Goal: Task Accomplishment & Management: Use online tool/utility

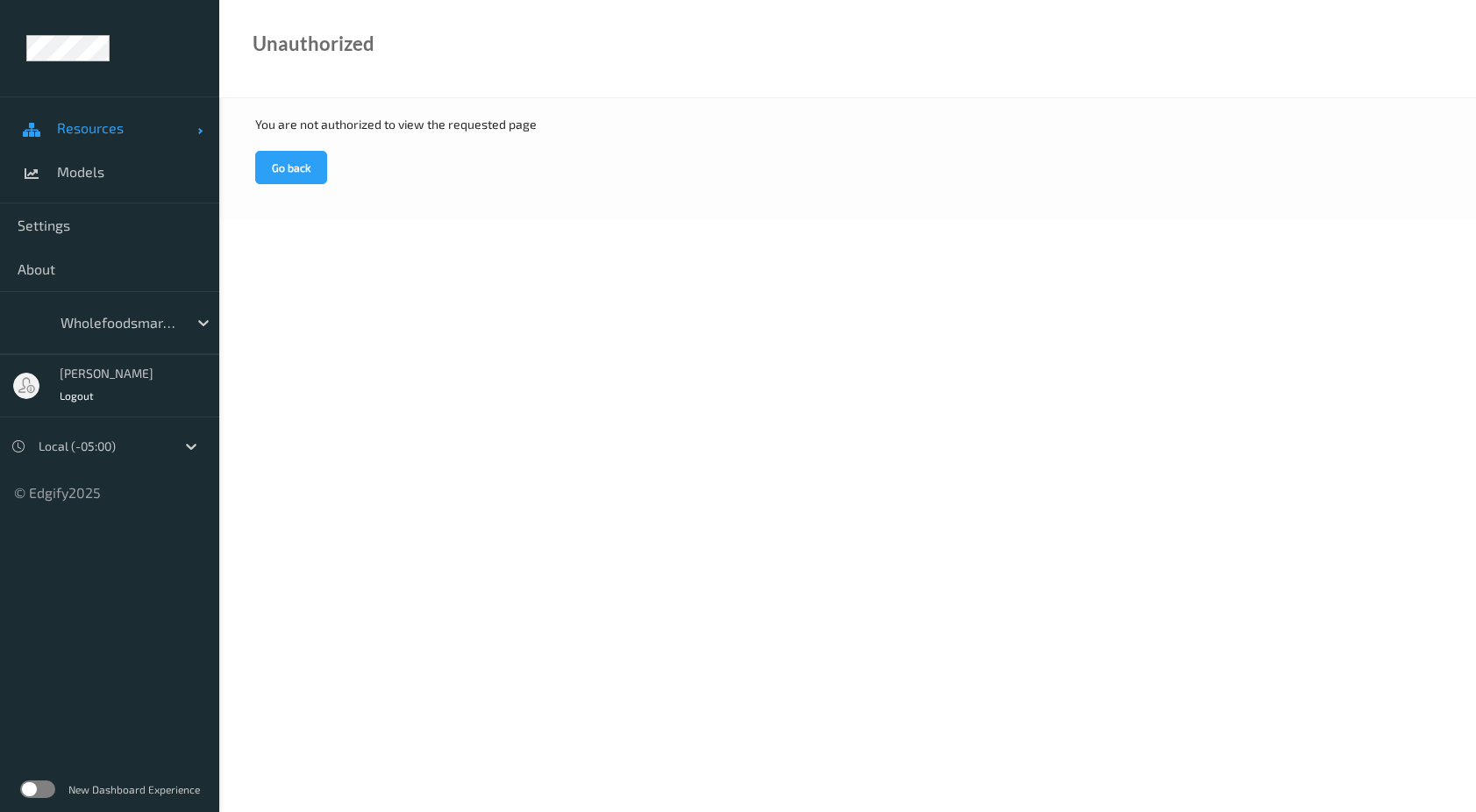
click at [81, 135] on span "Resources" at bounding box center [126, 128] width 140 height 18
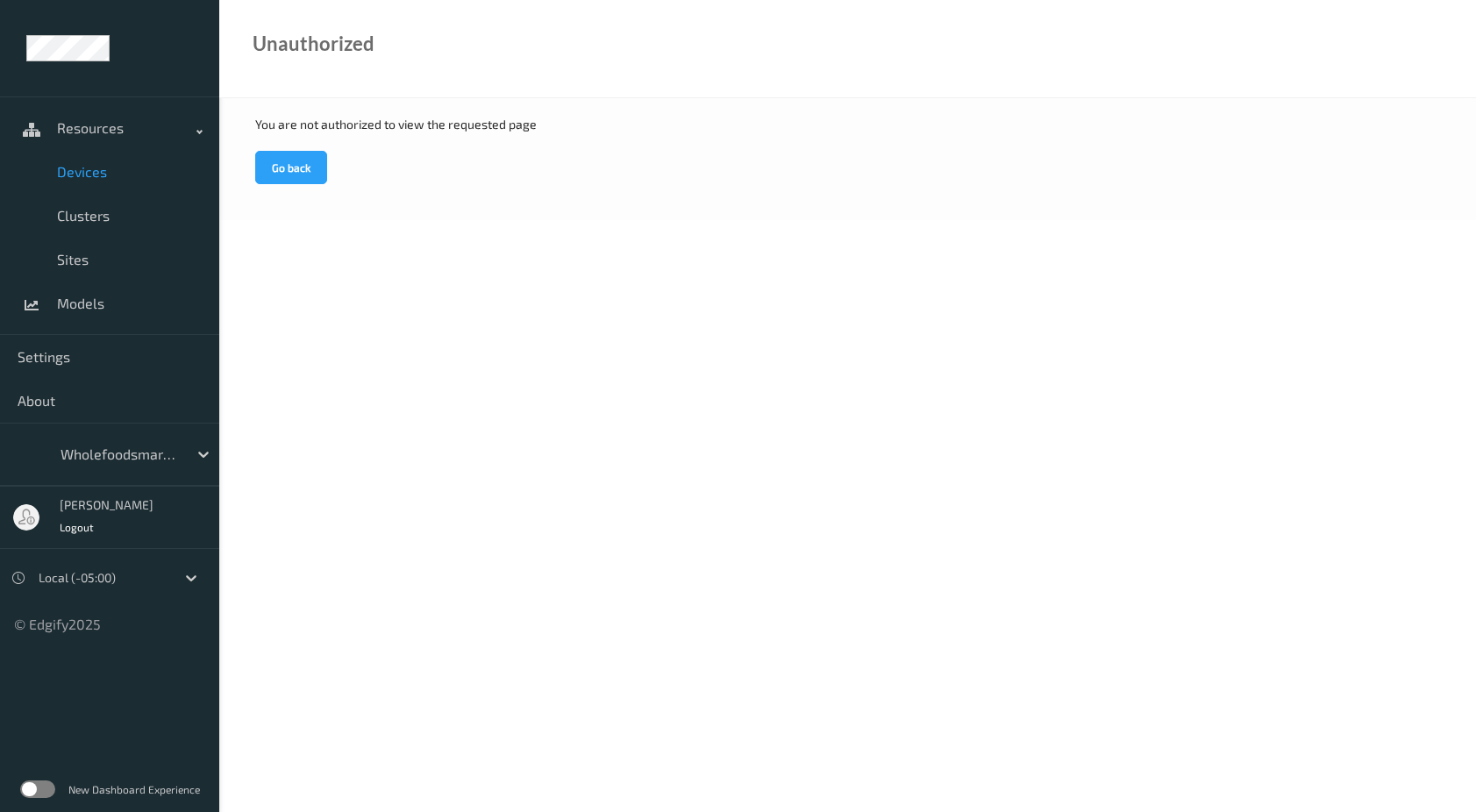
click at [80, 175] on span "Devices" at bounding box center [129, 171] width 145 height 18
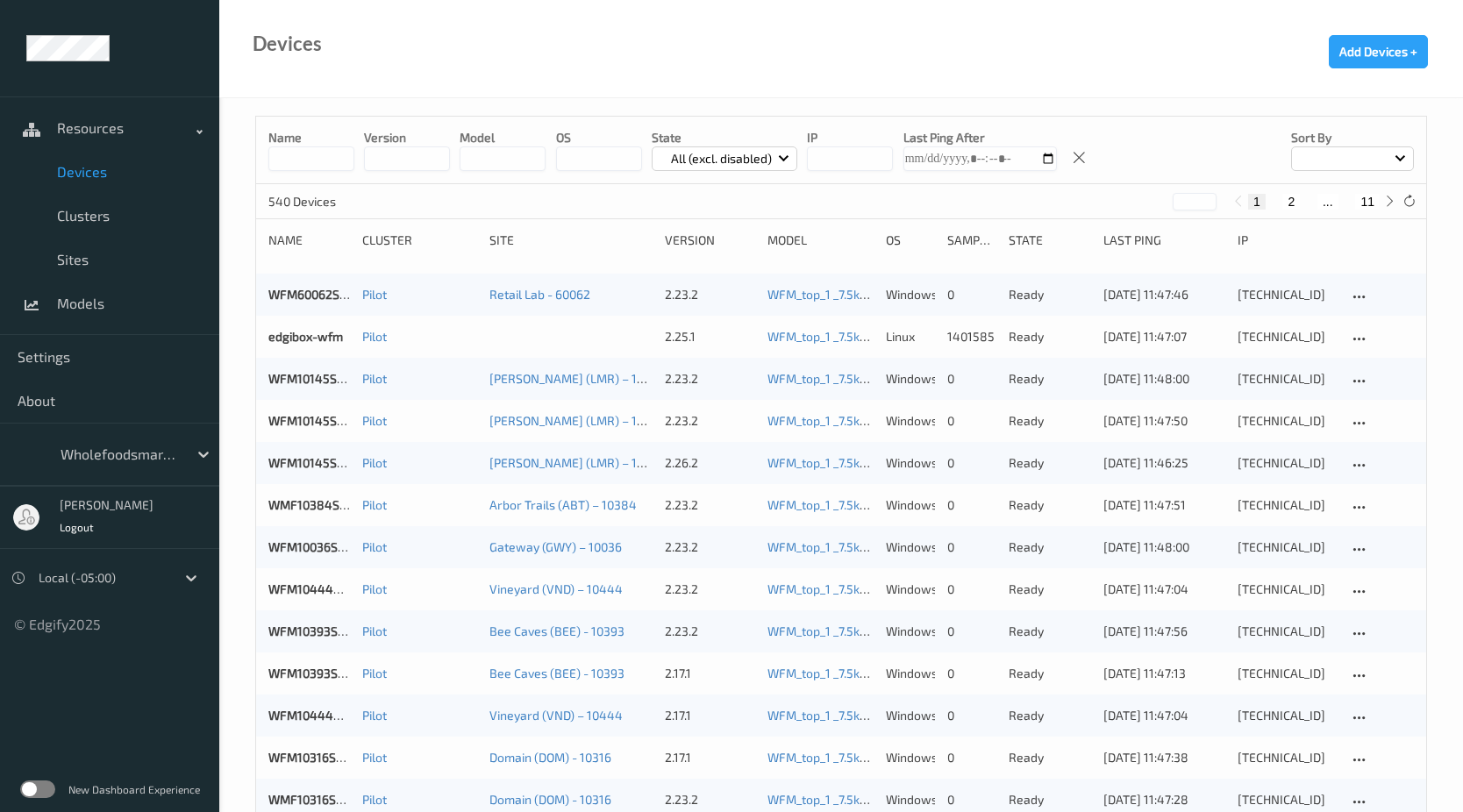
click at [846, 152] on input "string" at bounding box center [849, 159] width 86 height 24
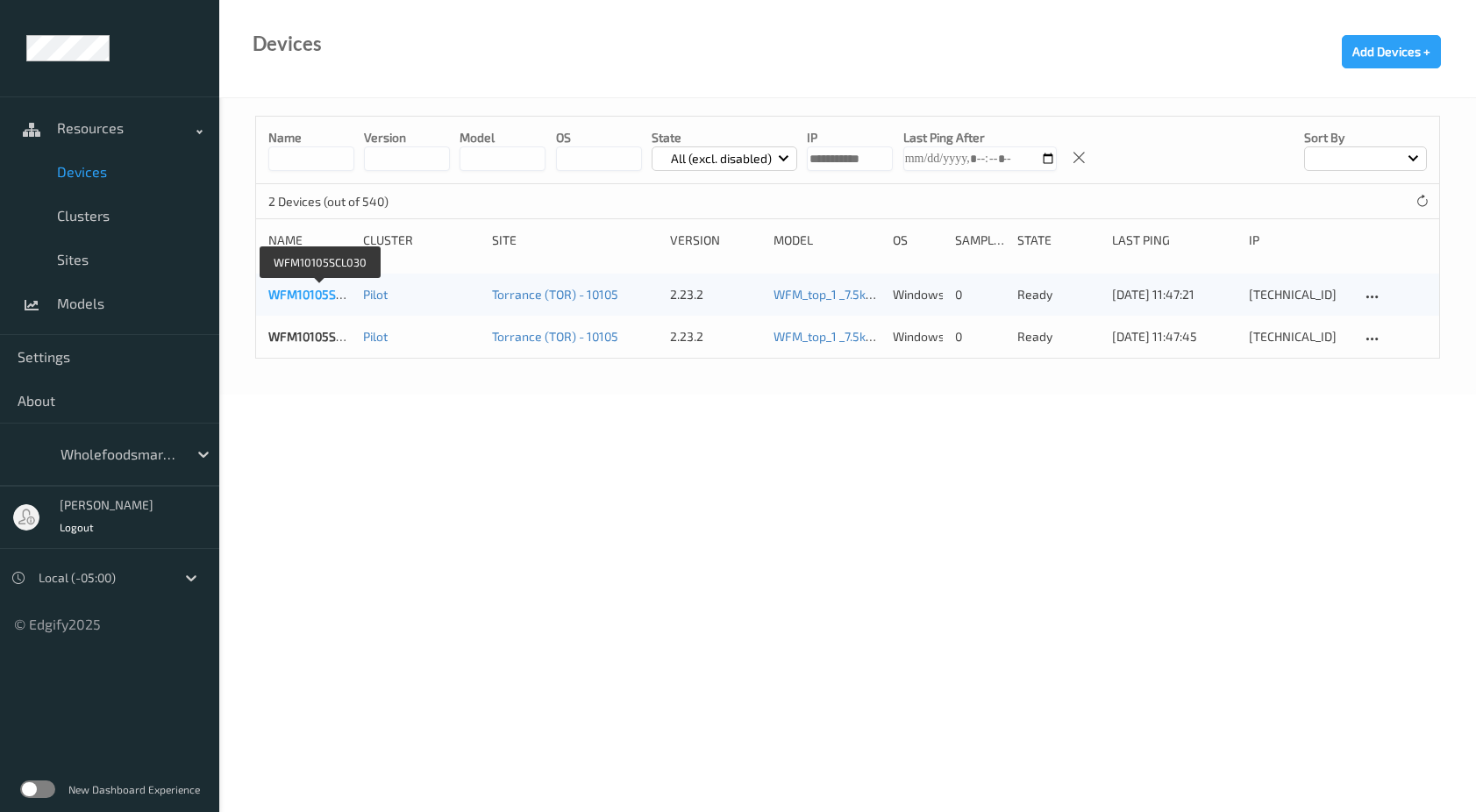
type input "**********"
click at [329, 295] on link "WFM10105SCL030" at bounding box center [319, 294] width 102 height 15
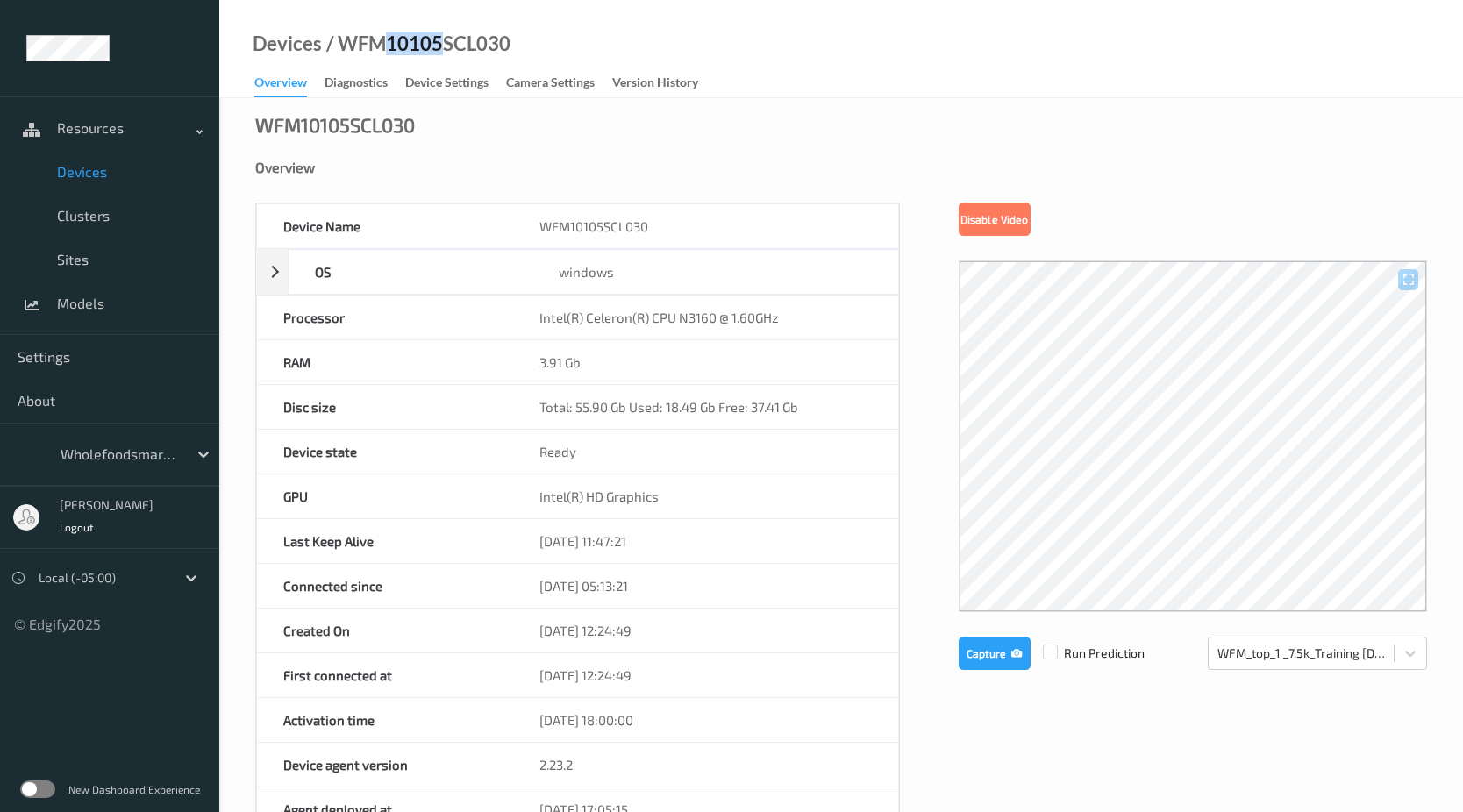
drag, startPoint x: 388, startPoint y: 42, endPoint x: 446, endPoint y: 42, distance: 58.0
click at [446, 42] on div "/ WFM10105SCL030" at bounding box center [415, 44] width 188 height 18
copy div "10105"
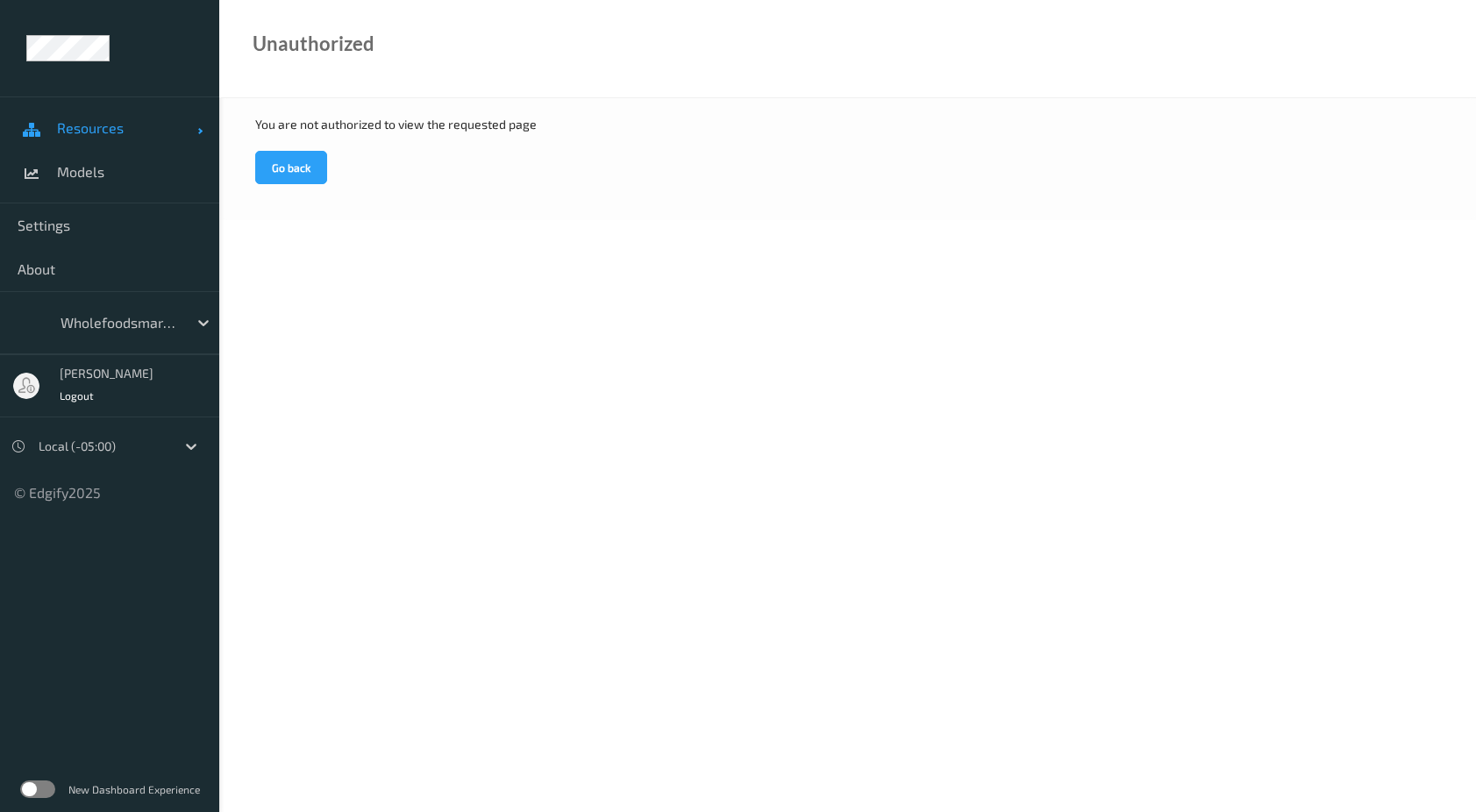
click at [88, 137] on link "Resources" at bounding box center [109, 127] width 220 height 44
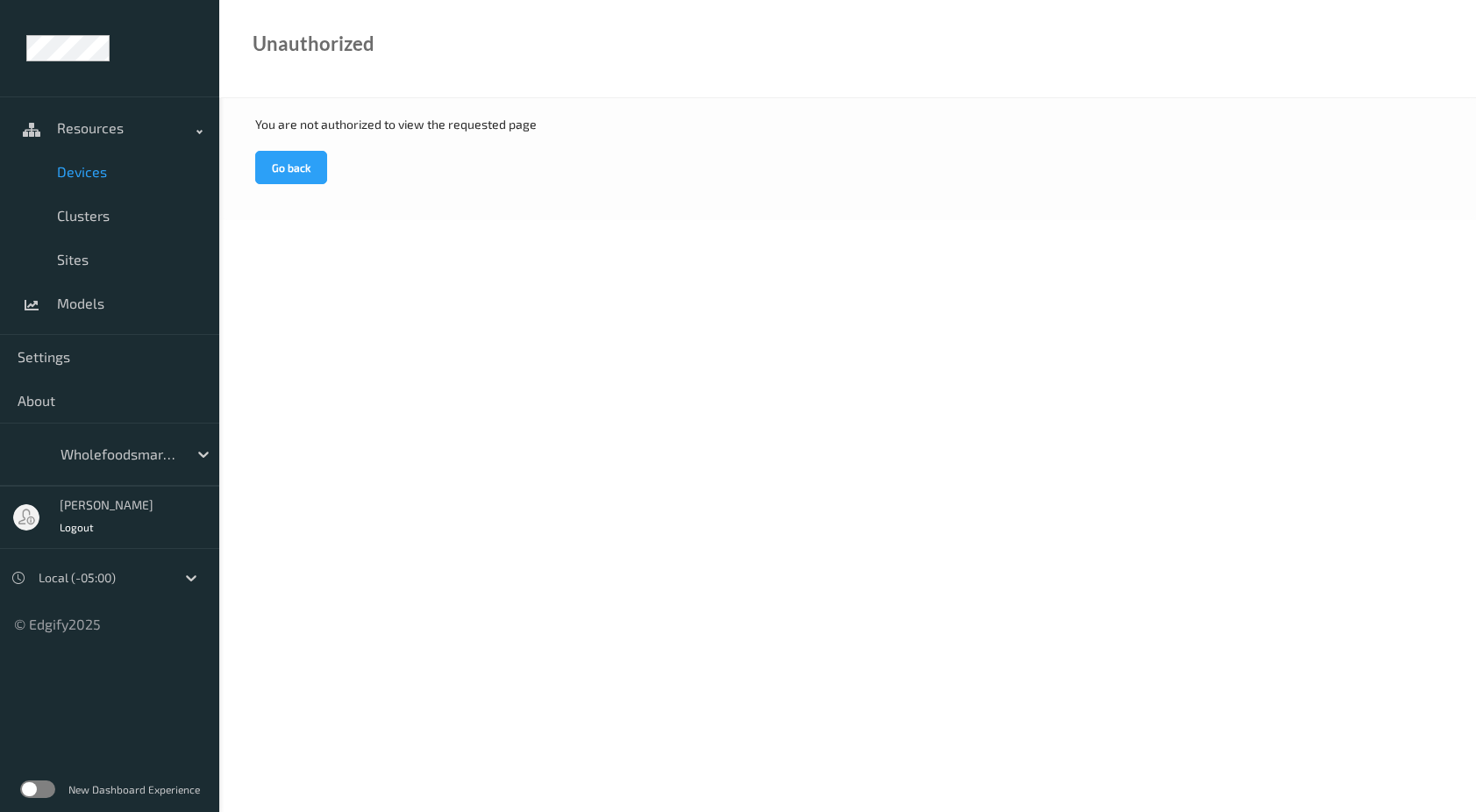
click at [83, 171] on span "Devices" at bounding box center [129, 171] width 145 height 18
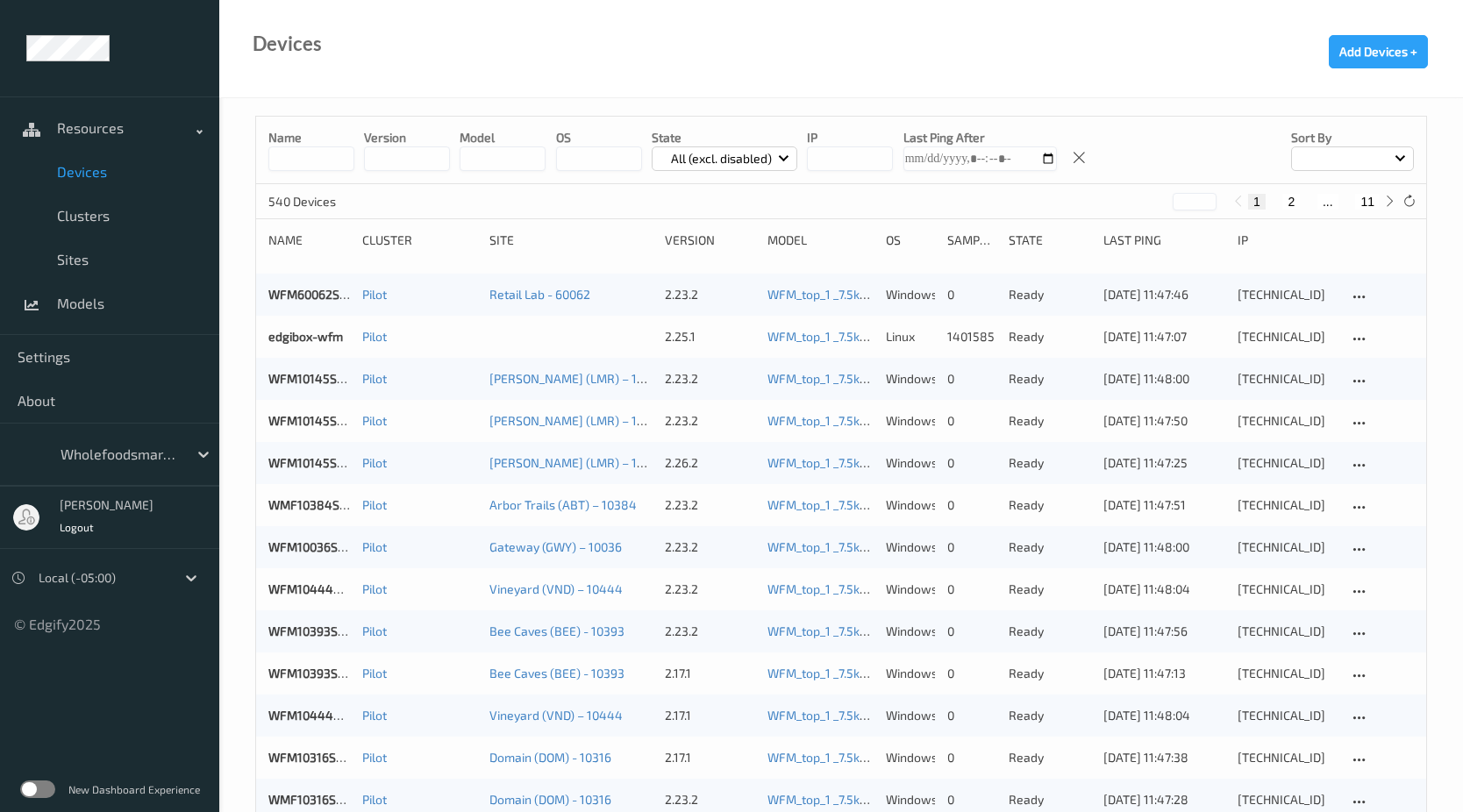
click at [326, 160] on input at bounding box center [311, 159] width 86 height 24
paste input "*****"
type input "*****"
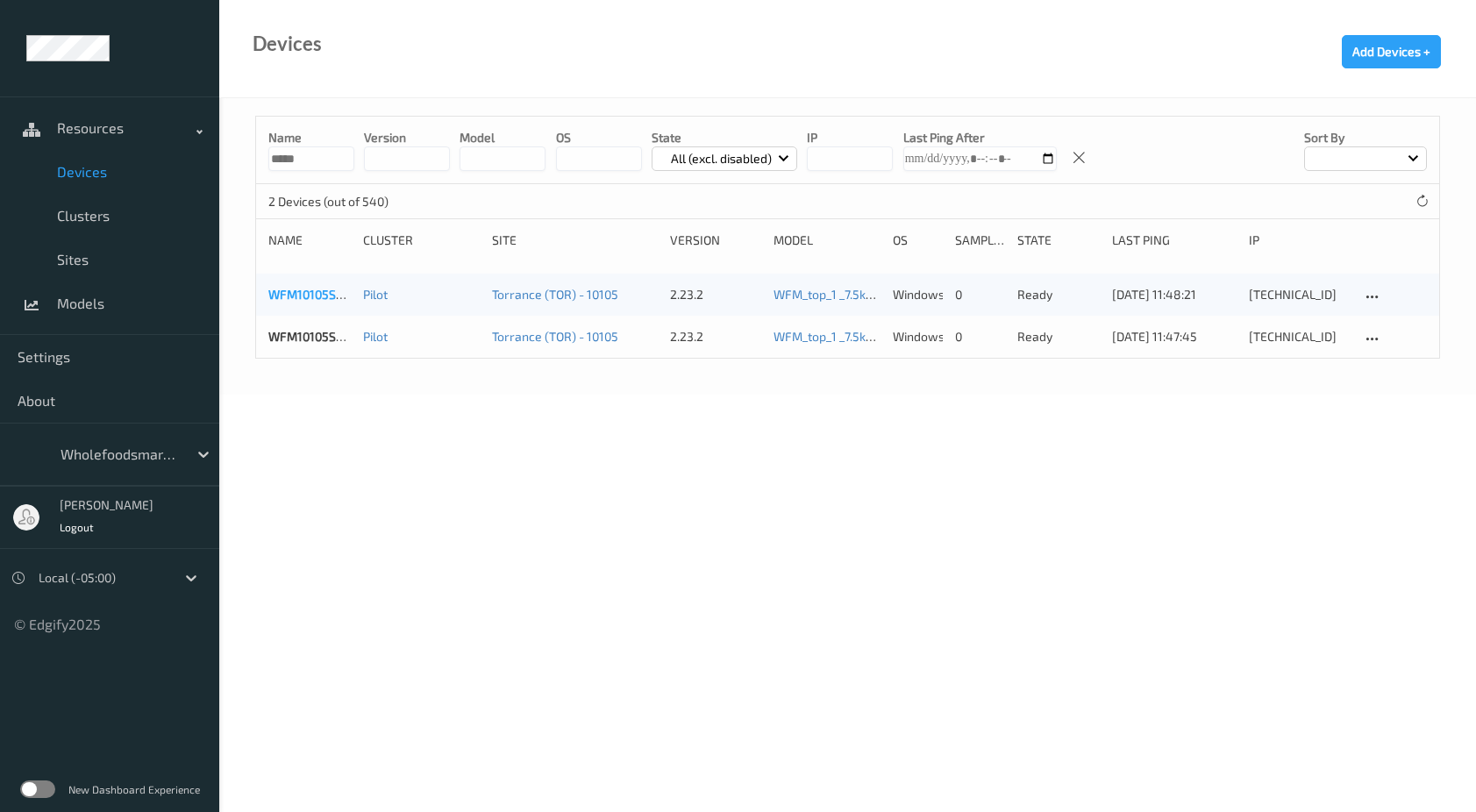
click at [301, 292] on link "WFM10105SCL030" at bounding box center [319, 294] width 102 height 15
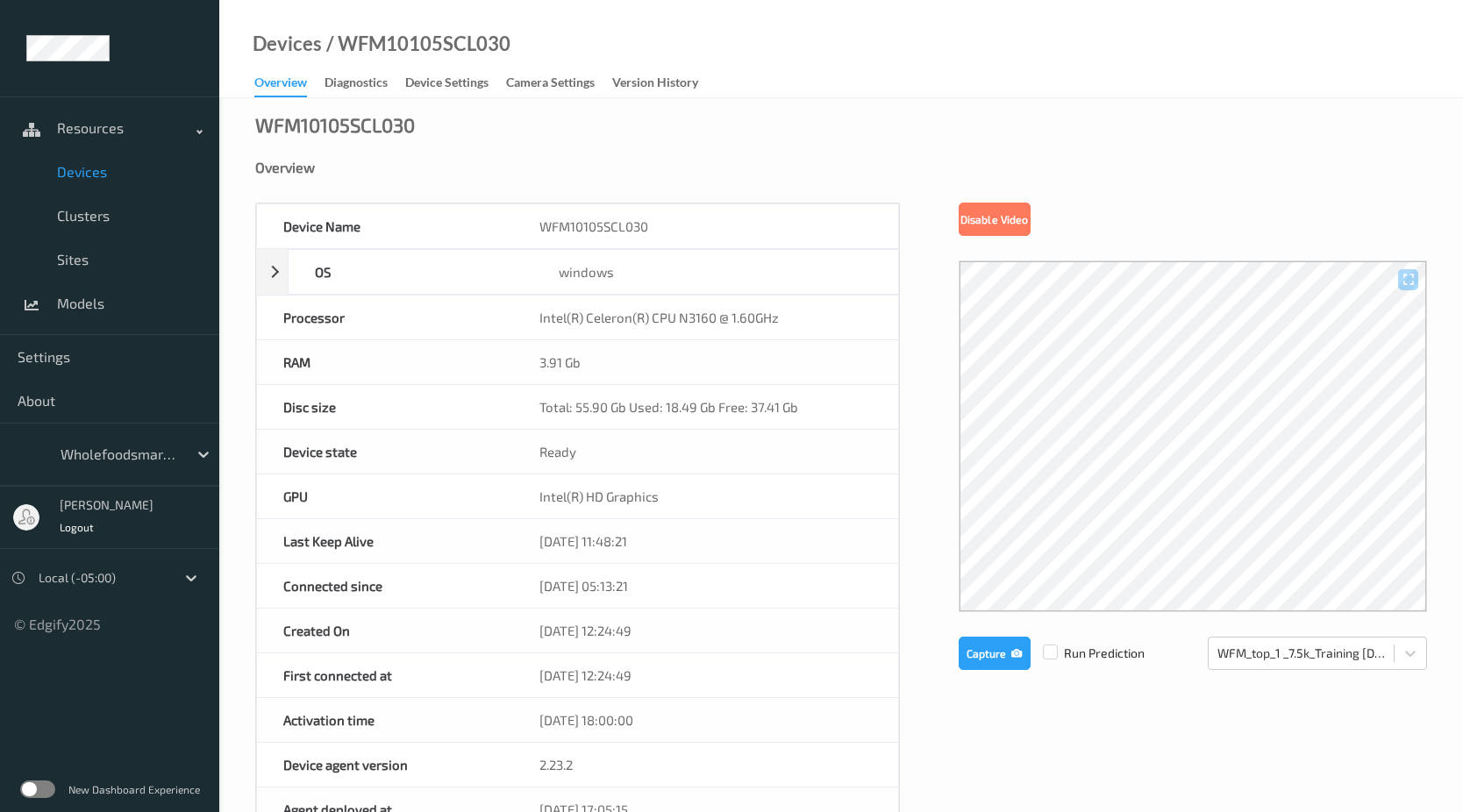
click at [925, 451] on div "Device Name WFM10105SCL030 OS windows Platform Microsoft Windows 10 Enterprise …" at bounding box center [841, 752] width 1172 height 1097
click at [1085, 712] on div "Device Name WFM10105SCL030 OS windows Platform Microsoft Windows 10 Enterprise …" at bounding box center [841, 752] width 1172 height 1097
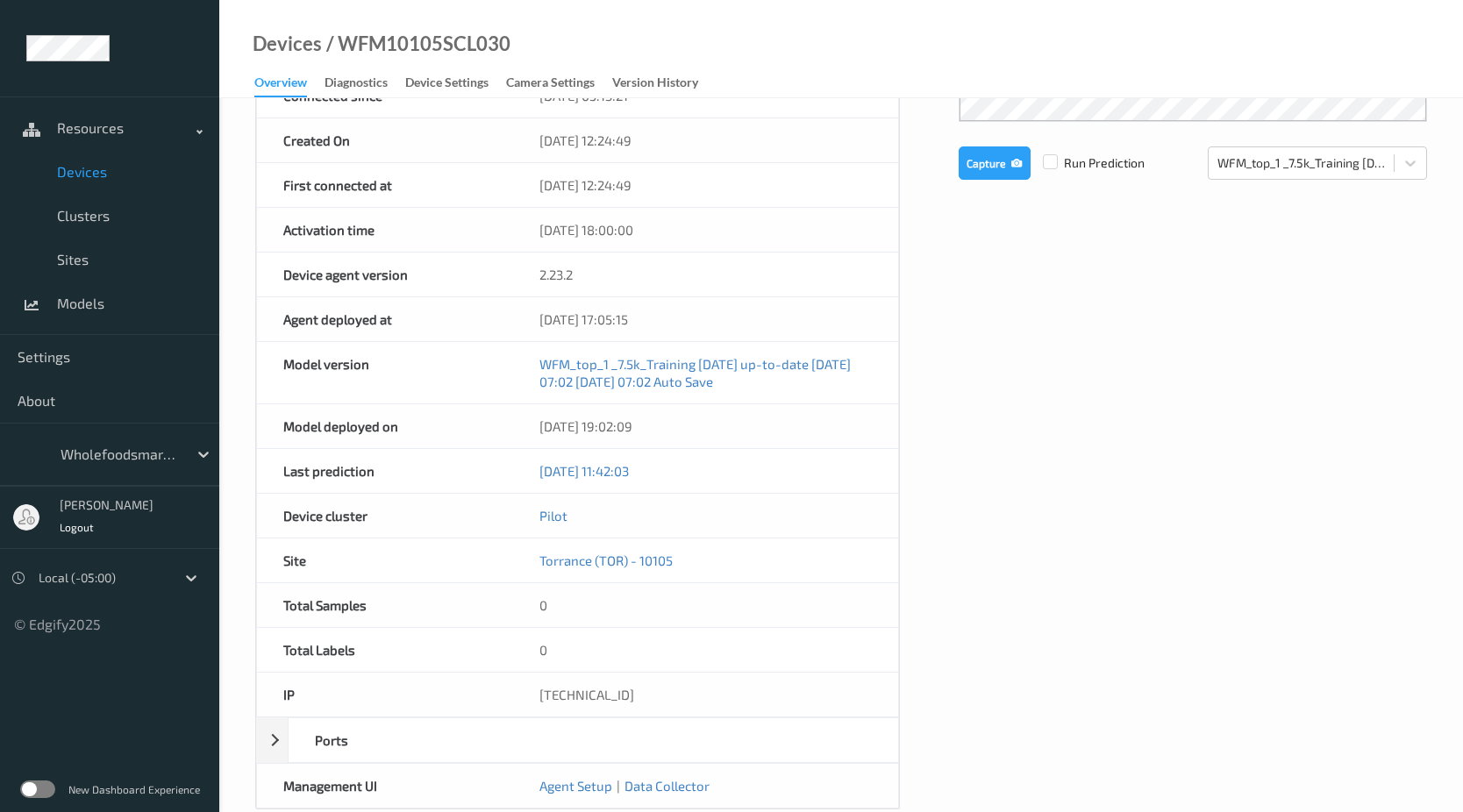
scroll to position [527, 0]
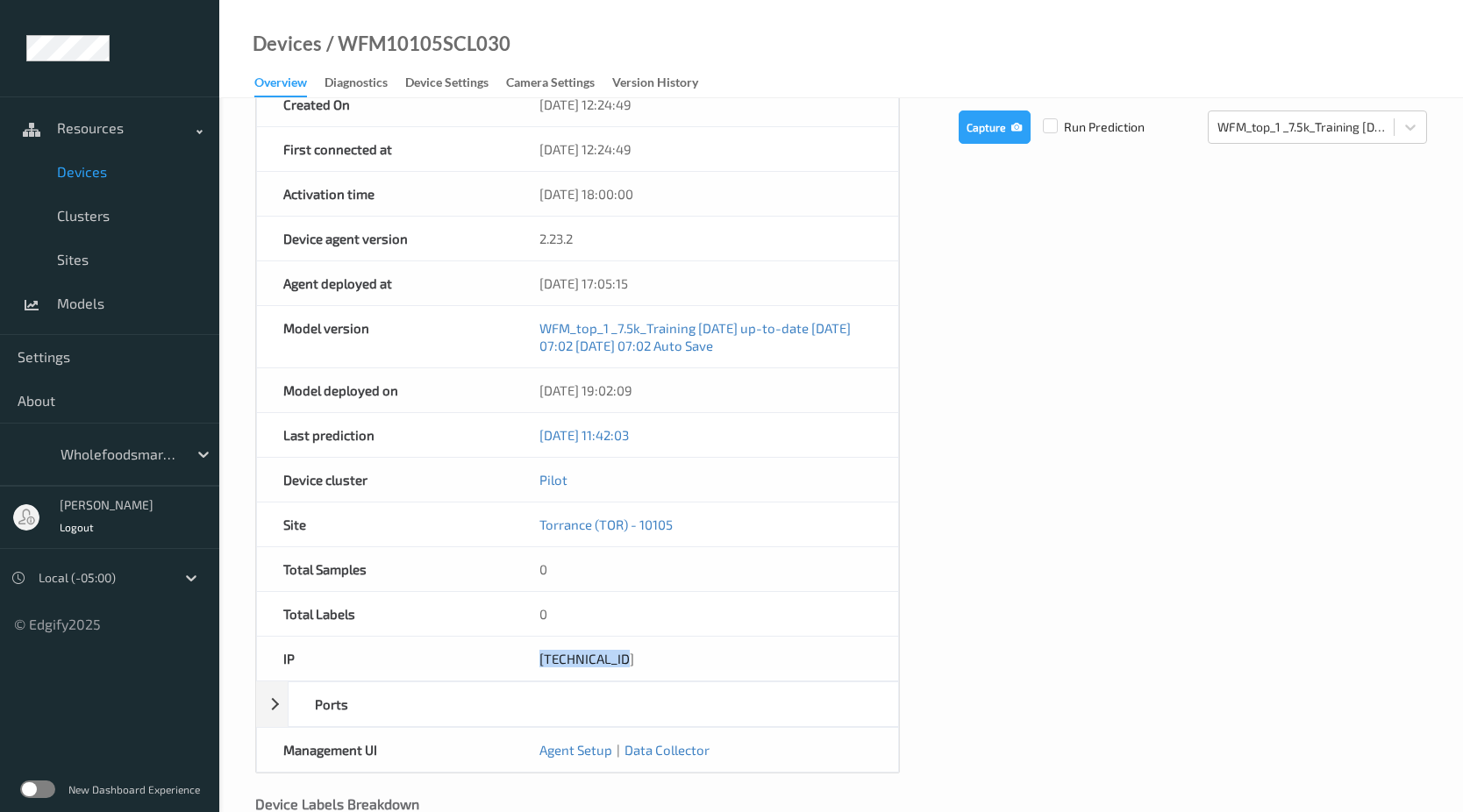
drag, startPoint x: 538, startPoint y: 658, endPoint x: 619, endPoint y: 665, distance: 81.3
click at [619, 665] on div "[TECHNICAL_ID]" at bounding box center [705, 658] width 384 height 44
copy div "[TECHNICAL_ID]"
drag, startPoint x: 388, startPoint y: 44, endPoint x: 445, endPoint y: 46, distance: 57.0
click at [445, 46] on div "/ WFM10105SCL030" at bounding box center [415, 44] width 188 height 18
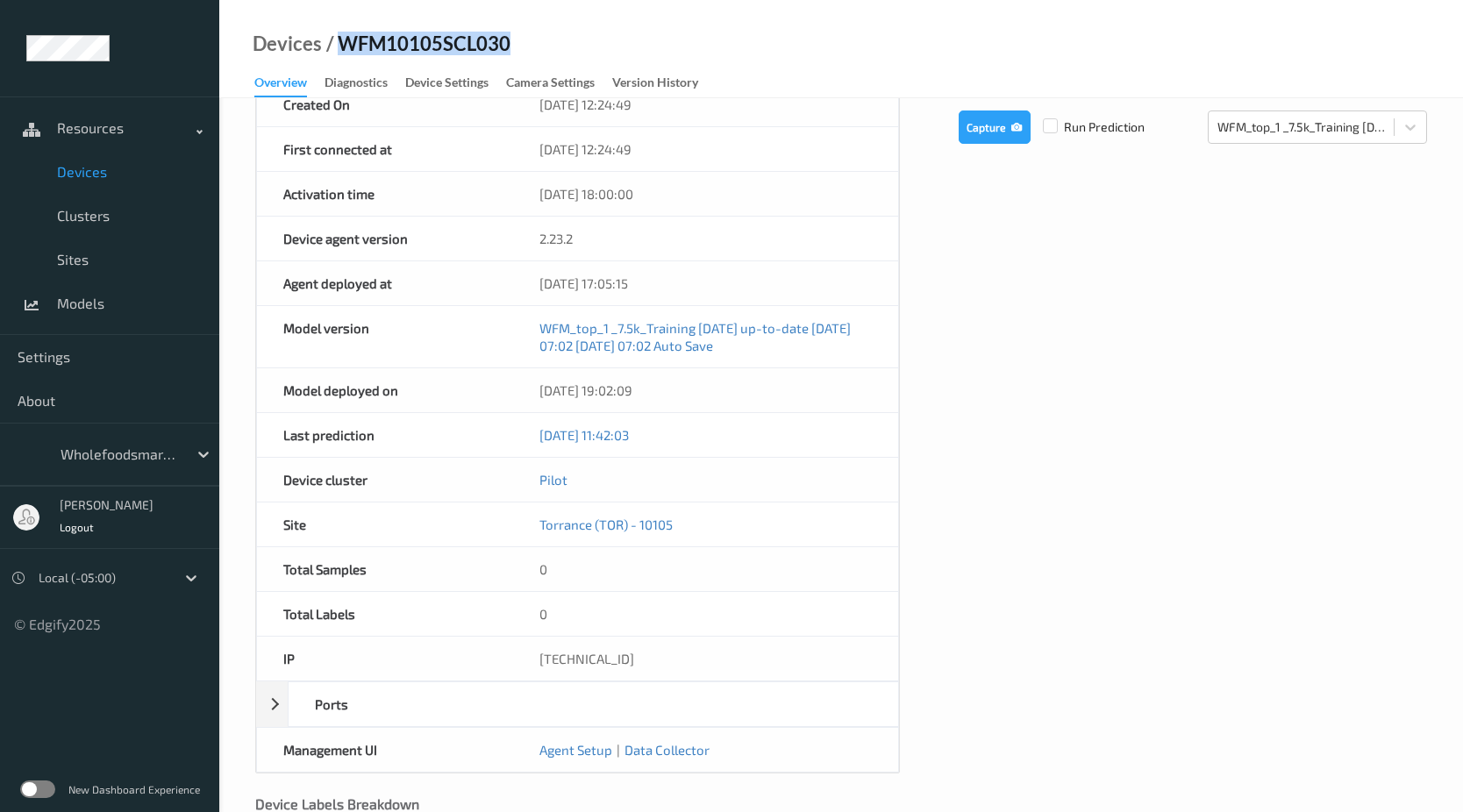
drag, startPoint x: 445, startPoint y: 46, endPoint x: 509, endPoint y: 44, distance: 64.0
click at [509, 44] on div "Devices / WFM10105SCL030 Overview Diagnostics Device Settings Camera Settings V…" at bounding box center [841, 49] width 1243 height 98
copy div "WFM10105SCL030"
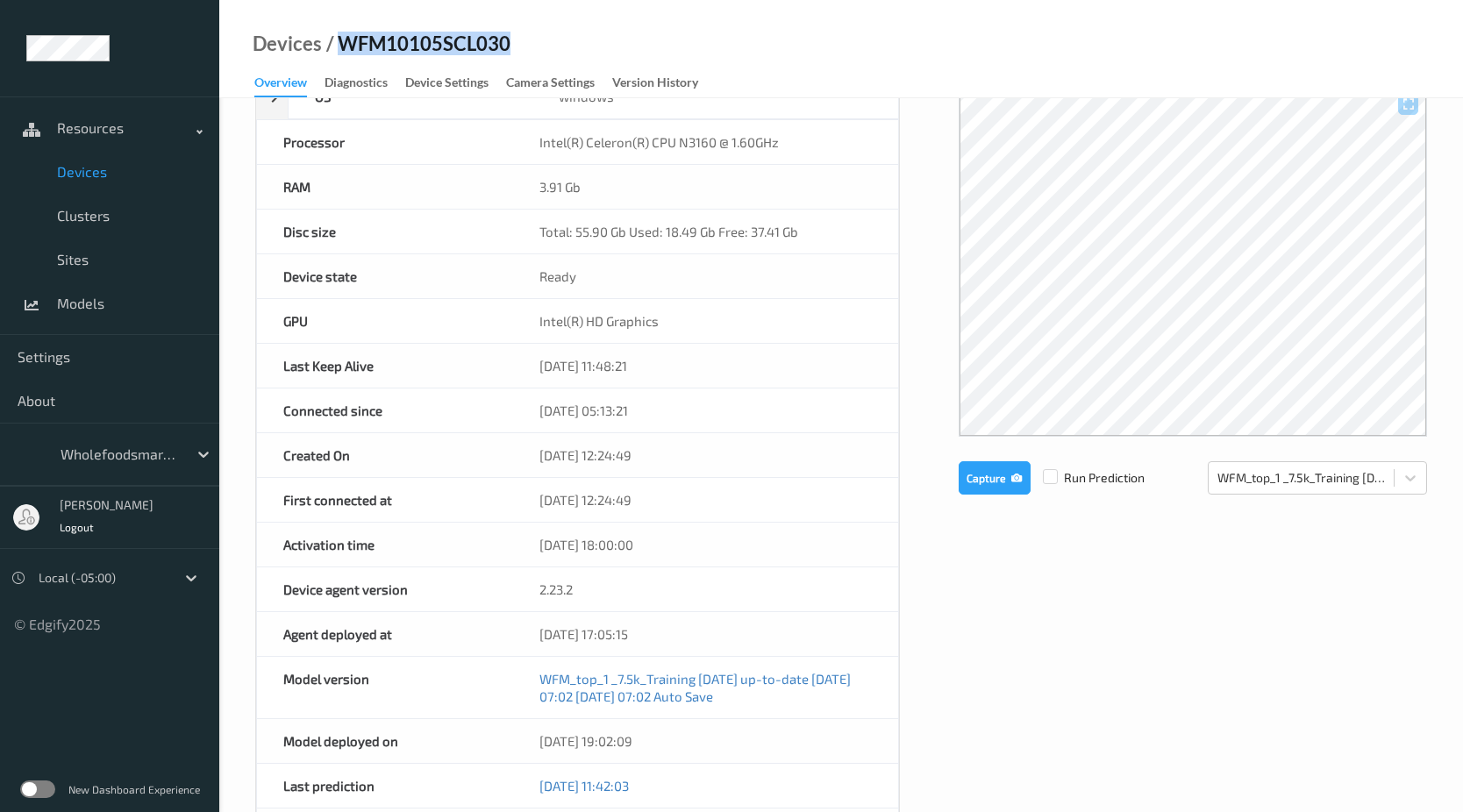
scroll to position [0, 0]
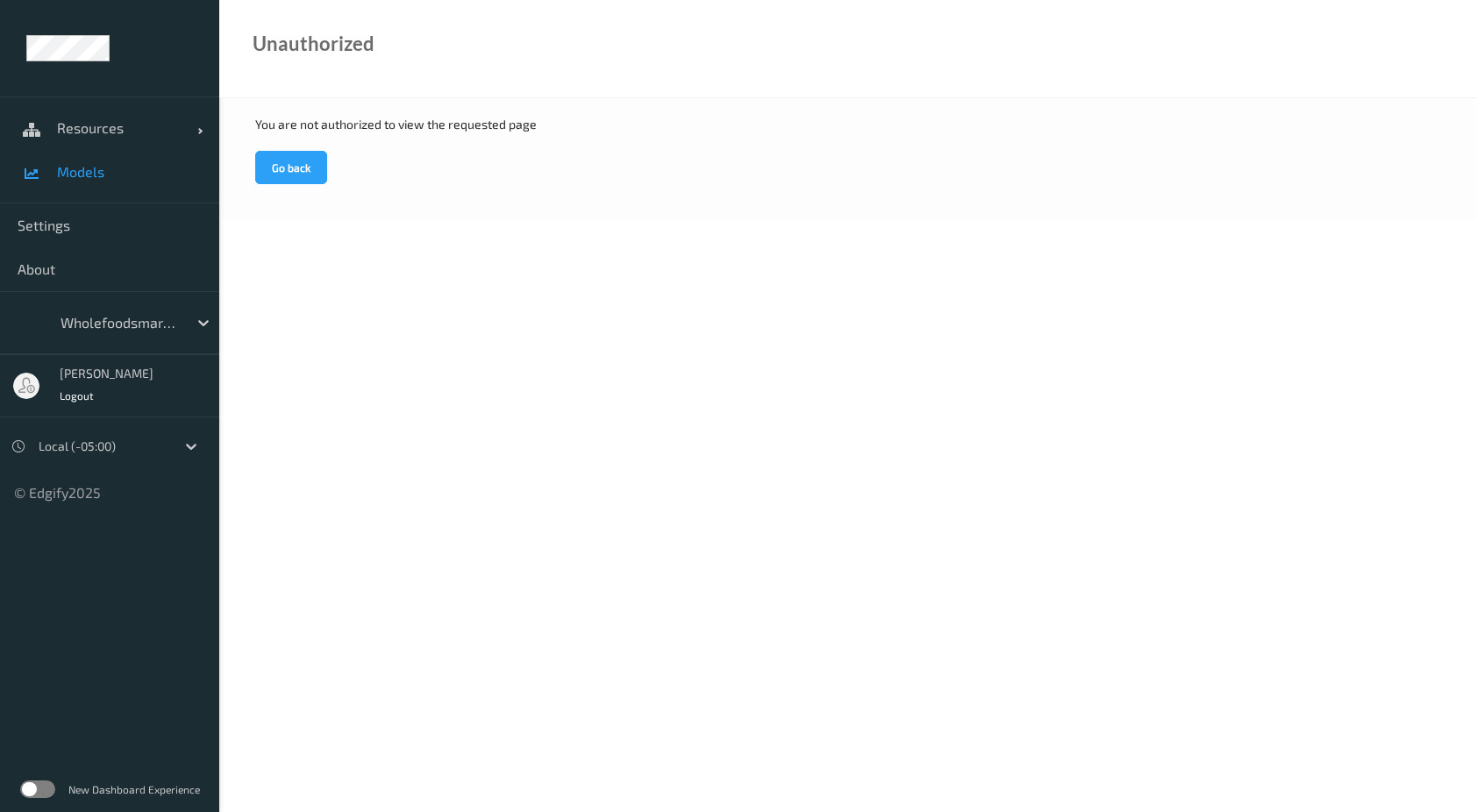
click at [101, 171] on span "Models" at bounding box center [129, 171] width 145 height 18
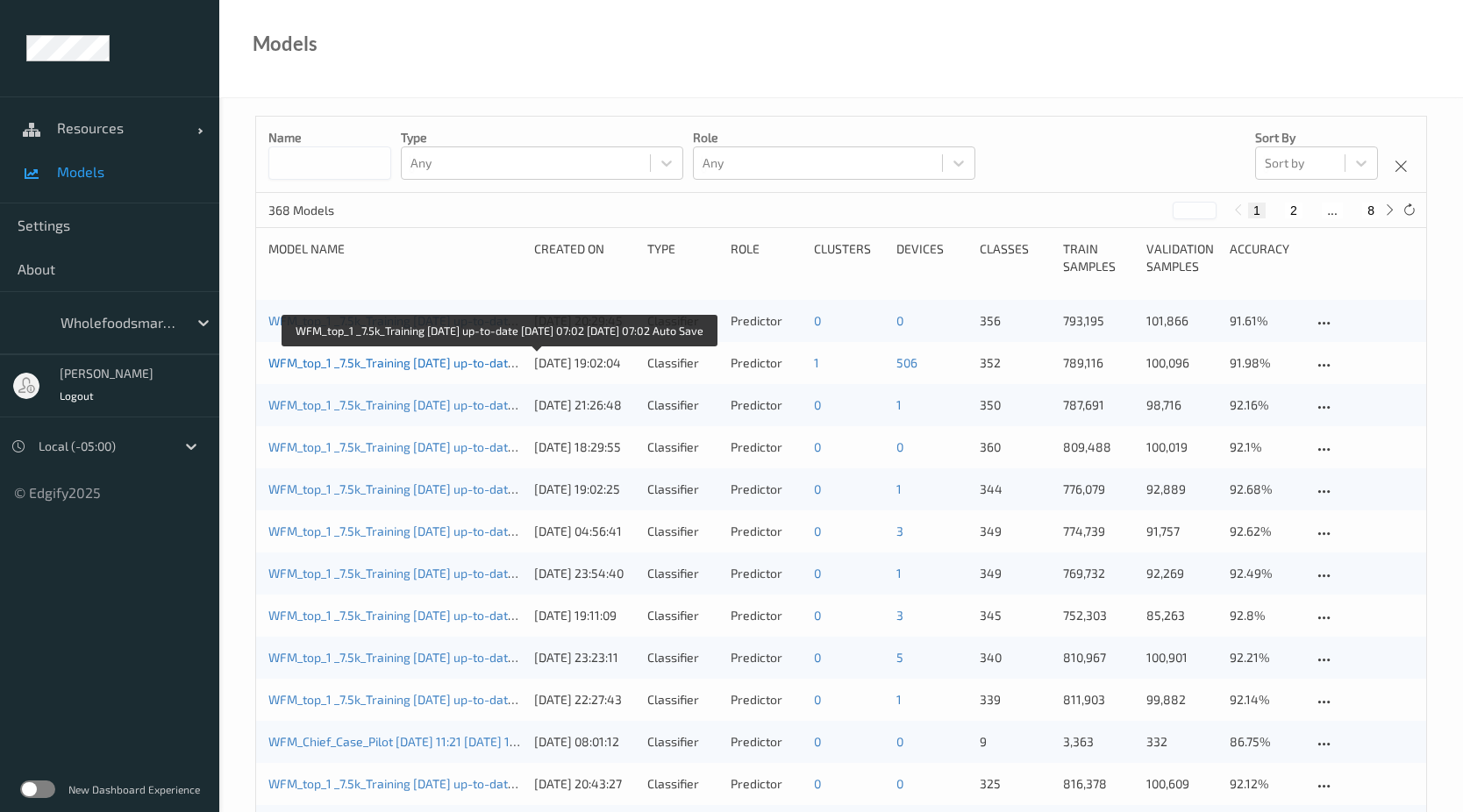
click at [391, 365] on link "WFM_top_1 _7.5k_Training [DATE] up-to-date [DATE] 07:02 [DATE] 07:02 Auto Save" at bounding box center [493, 362] width 451 height 15
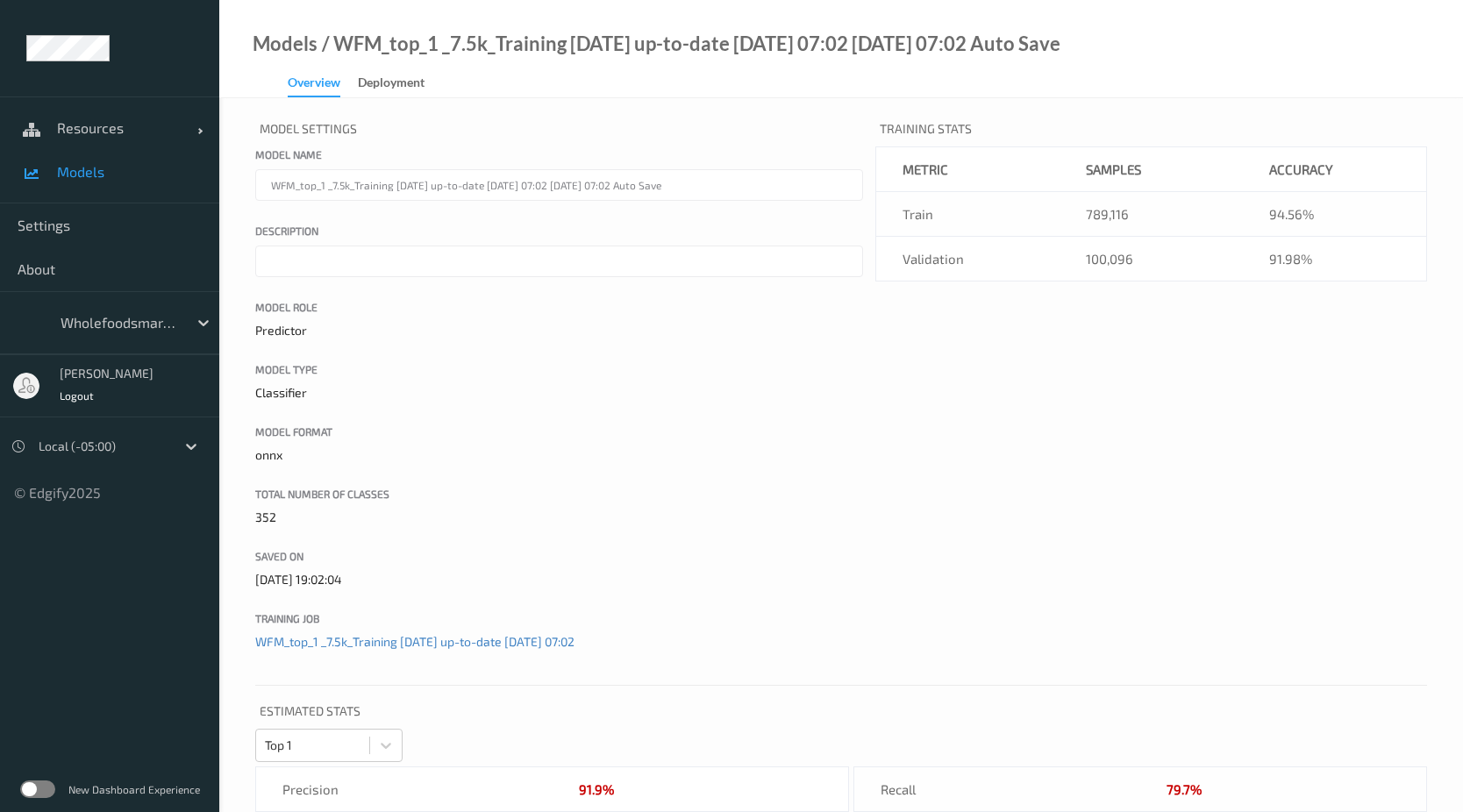
click at [95, 175] on span "Models" at bounding box center [129, 171] width 145 height 18
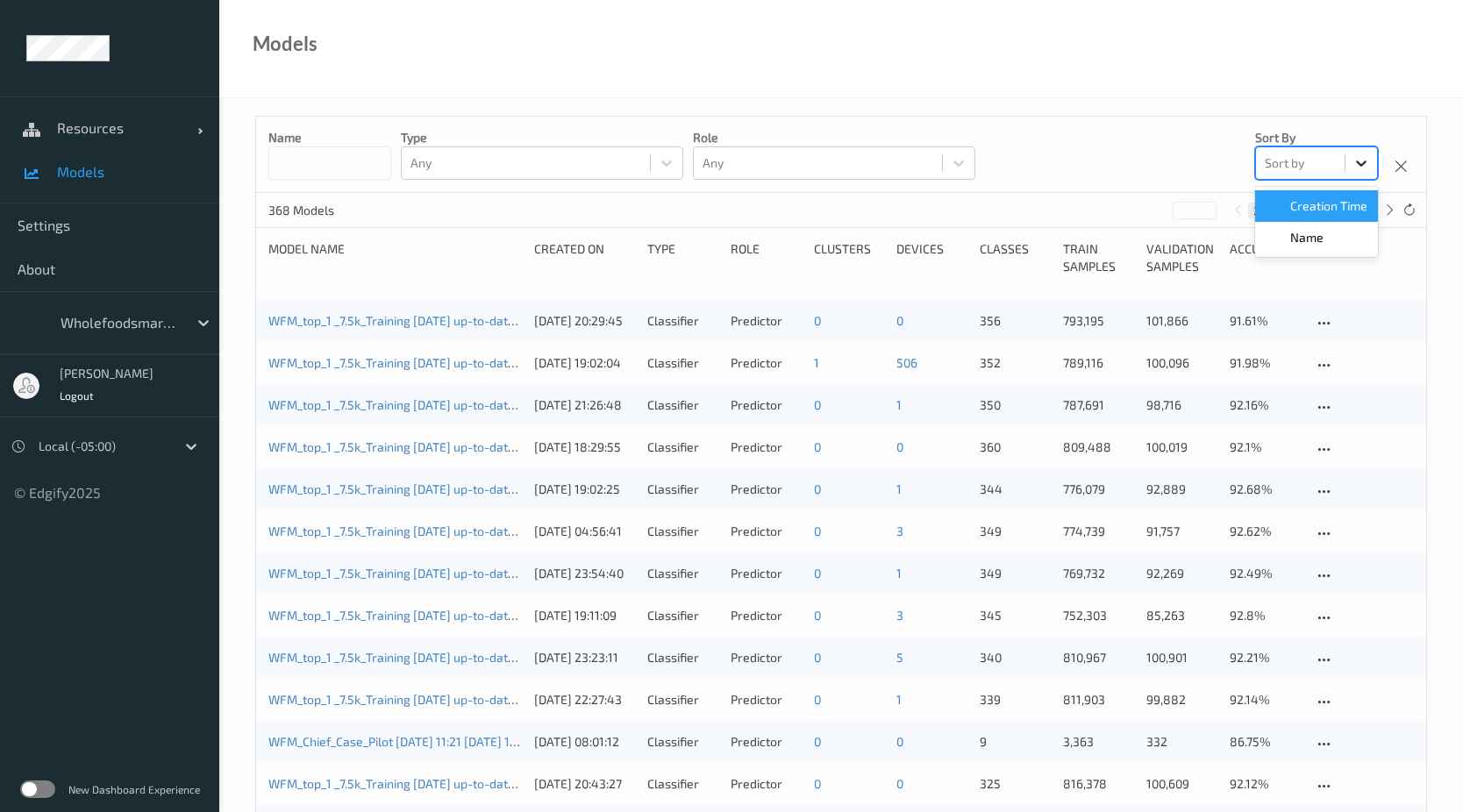
click at [1368, 160] on icon at bounding box center [1361, 163] width 18 height 18
click at [1367, 161] on icon at bounding box center [1361, 163] width 18 height 18
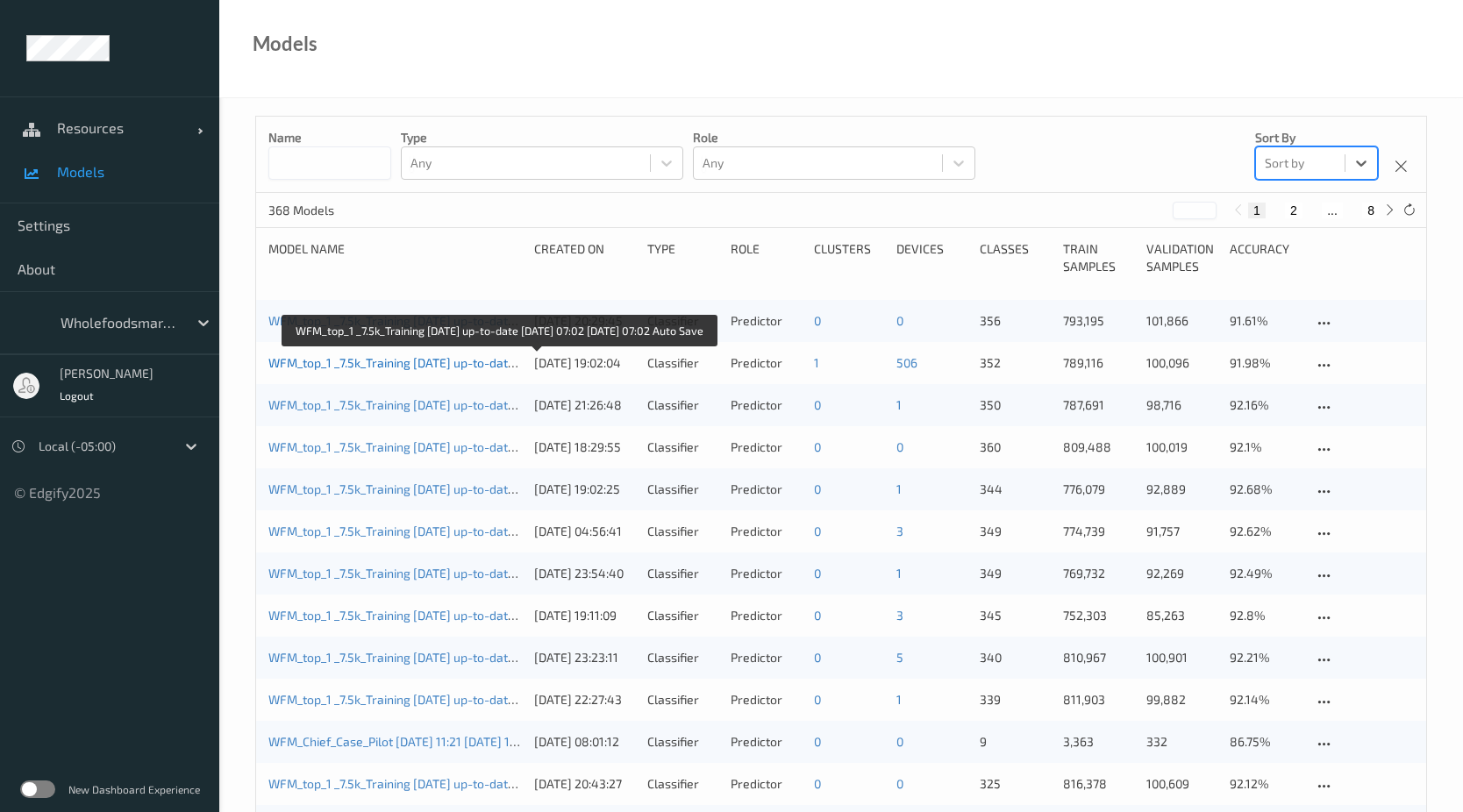
click at [357, 362] on link "WFM_top_1 _7.5k_Training [DATE] up-to-date [DATE] 07:02 [DATE] 07:02 Auto Save" at bounding box center [493, 362] width 451 height 15
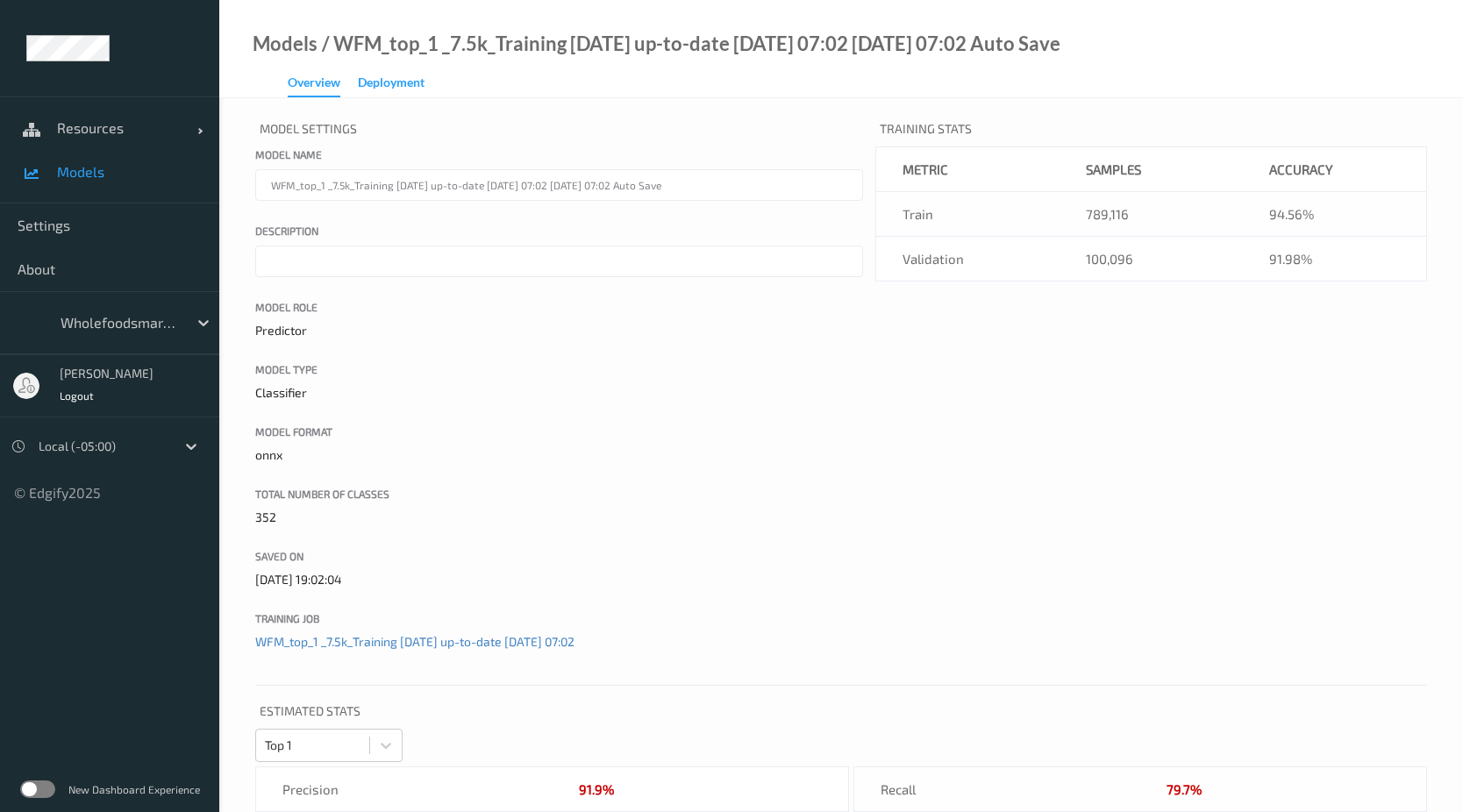
click at [389, 90] on div "Deployment" at bounding box center [391, 84] width 67 height 22
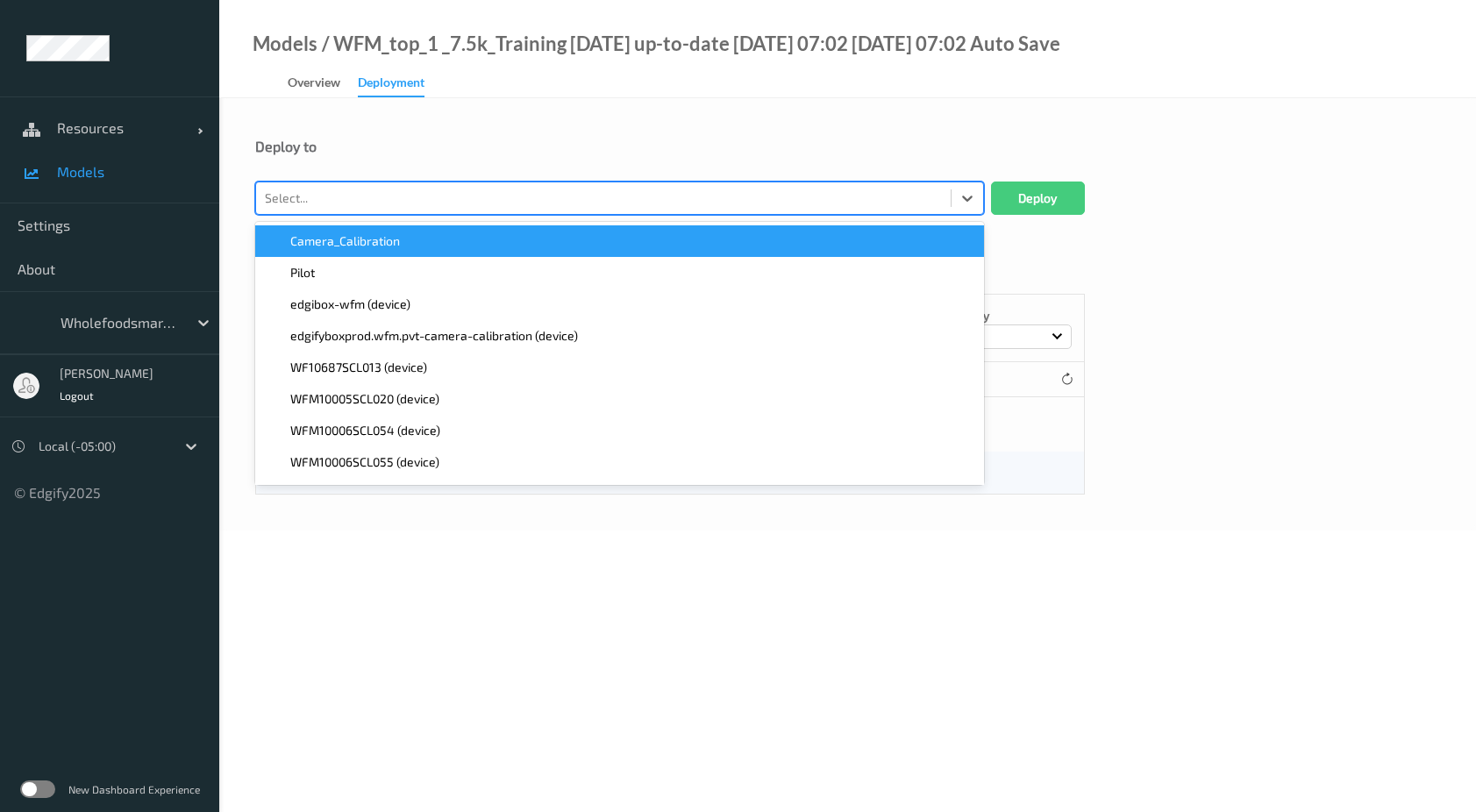
click at [401, 203] on div at bounding box center [604, 197] width 677 height 21
paste input "[TECHNICAL_ID]"
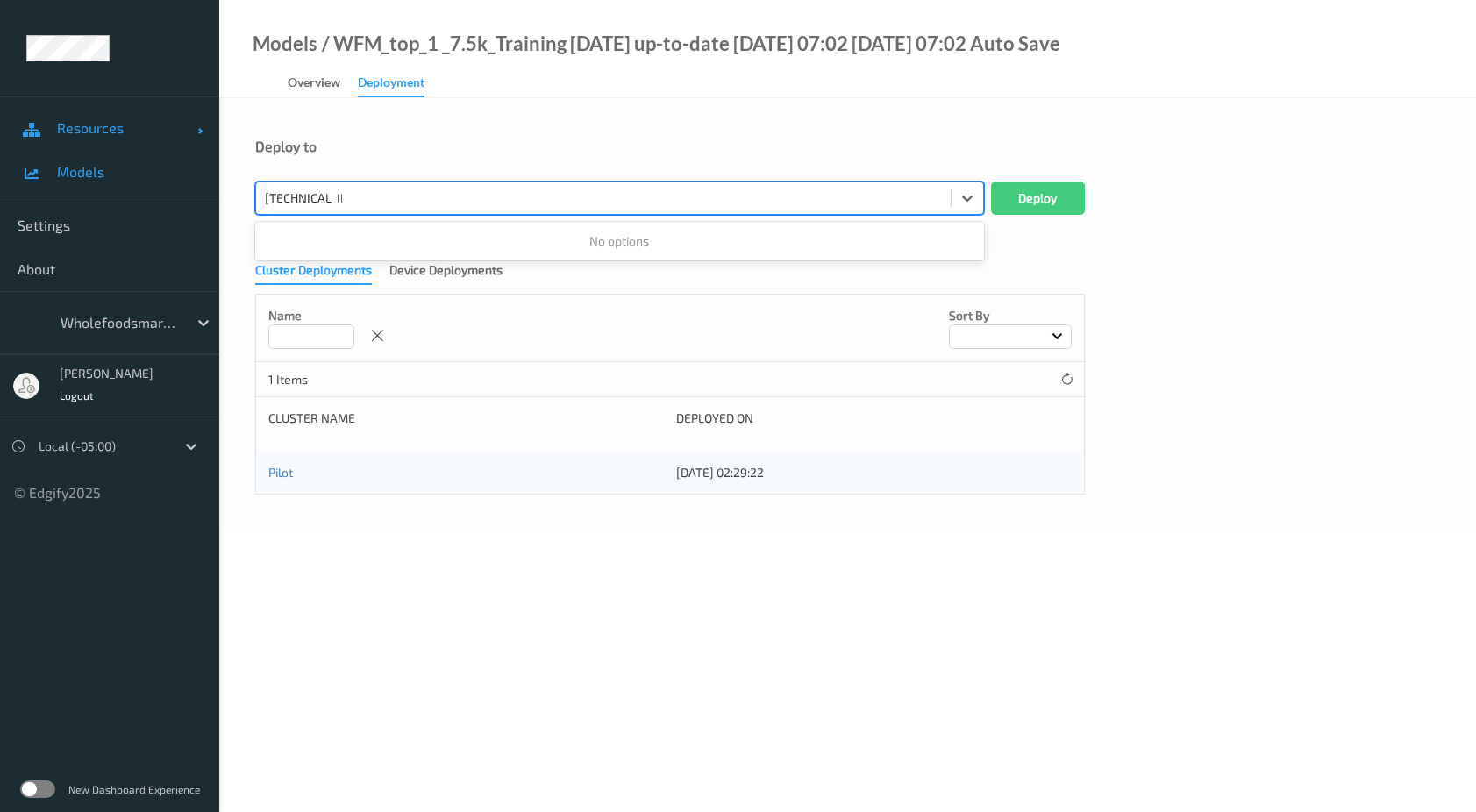
type input "[TECHNICAL_ID]"
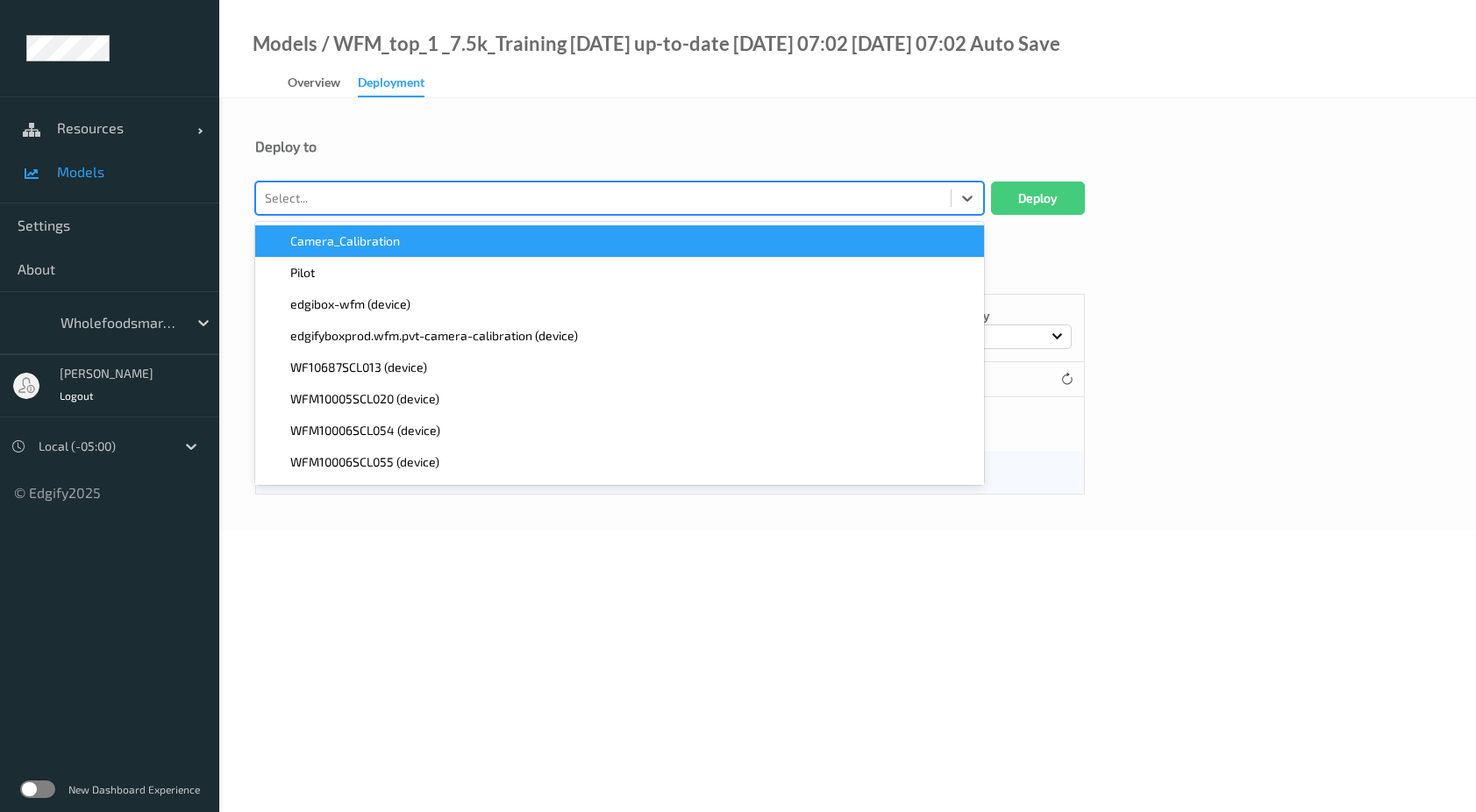
drag, startPoint x: 334, startPoint y: 194, endPoint x: 220, endPoint y: 186, distance: 114.3
click at [220, 186] on div "Deploy to option Camera_Calibration focused, 1 of 542. 542 results available. U…" at bounding box center [848, 314] width 1257 height 432
paste input "WFM10105SCL030"
type input "WFM10105SCL030"
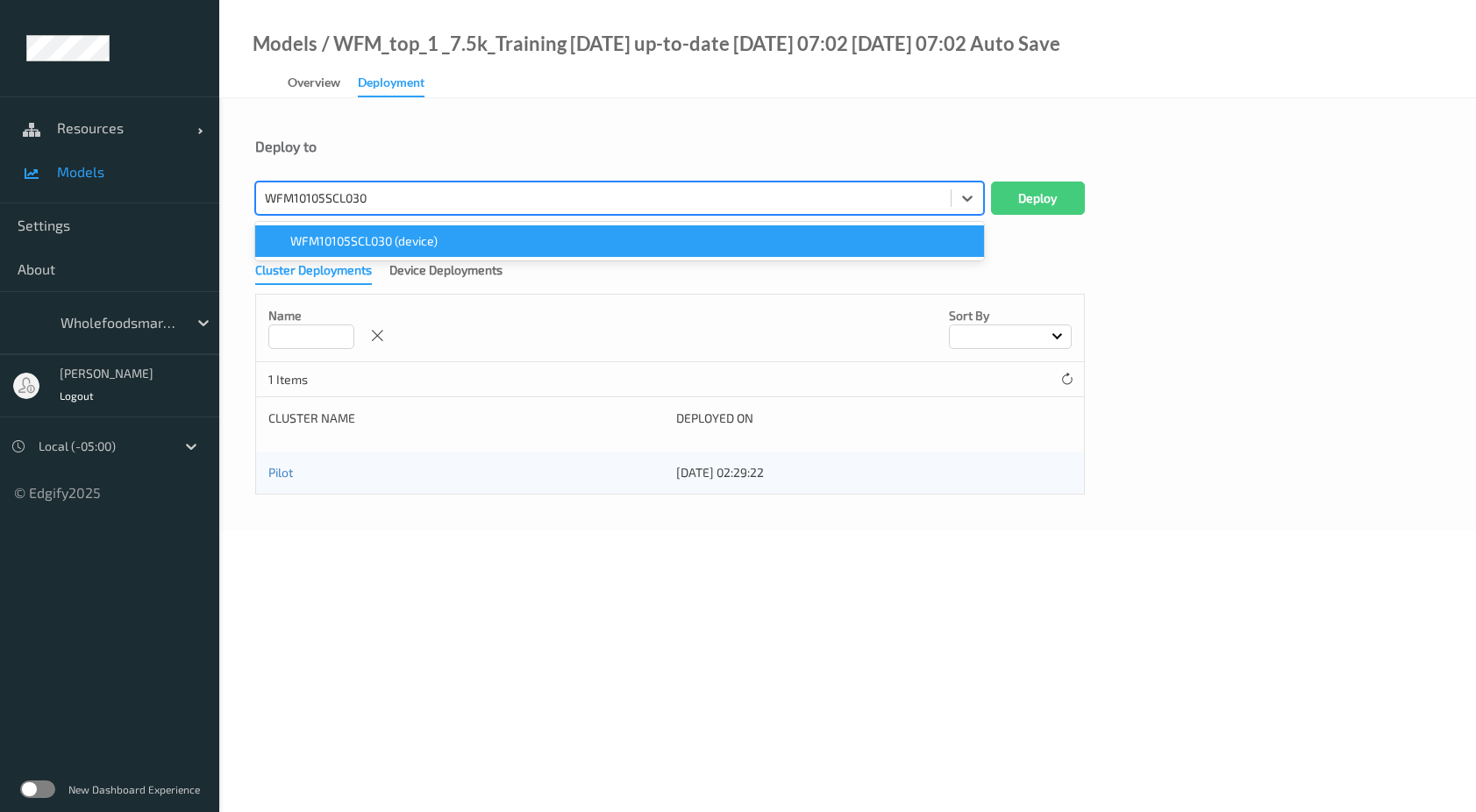
click at [367, 241] on span "WFM10105SCL030 (device)" at bounding box center [363, 241] width 147 height 18
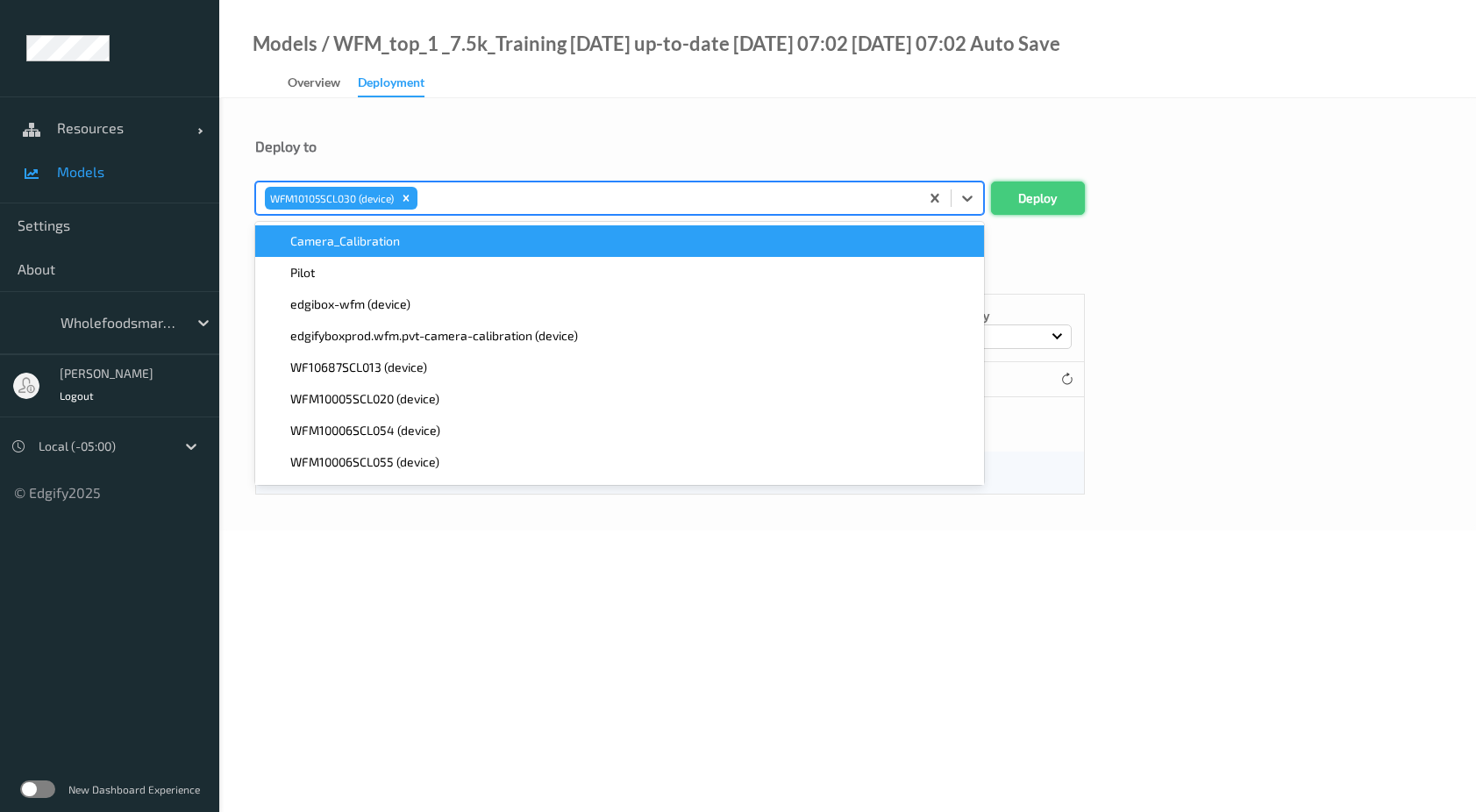
click at [1024, 197] on button "Deploy" at bounding box center [1037, 198] width 94 height 33
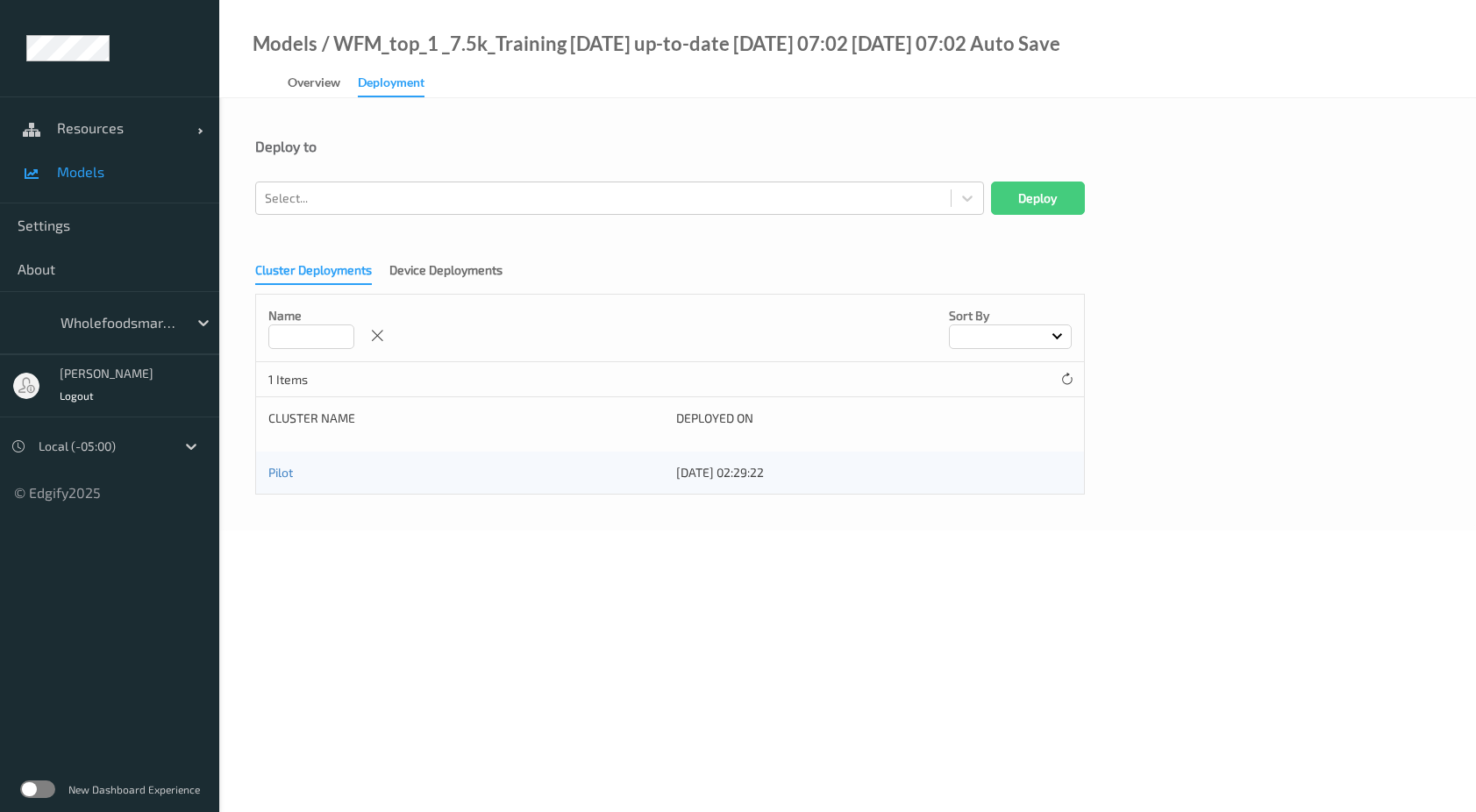
click at [479, 260] on div "Cluster Deployments Device Deployments Name Sort by 1 Items Cluster Name Deploy…" at bounding box center [847, 373] width 1185 height 245
click at [479, 268] on div "Device Deployments" at bounding box center [446, 273] width 113 height 22
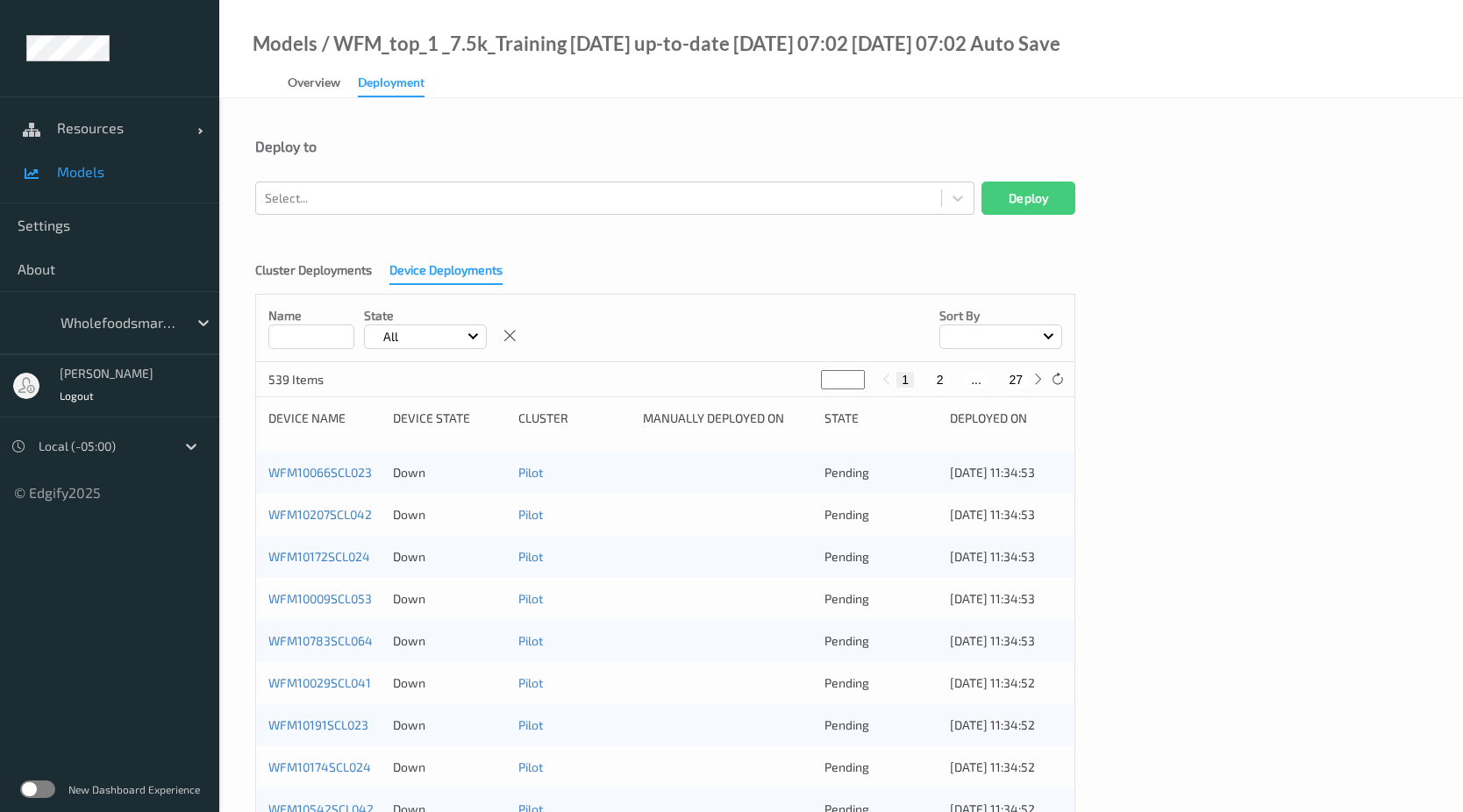
click at [333, 328] on input at bounding box center [311, 336] width 86 height 24
paste input "**********"
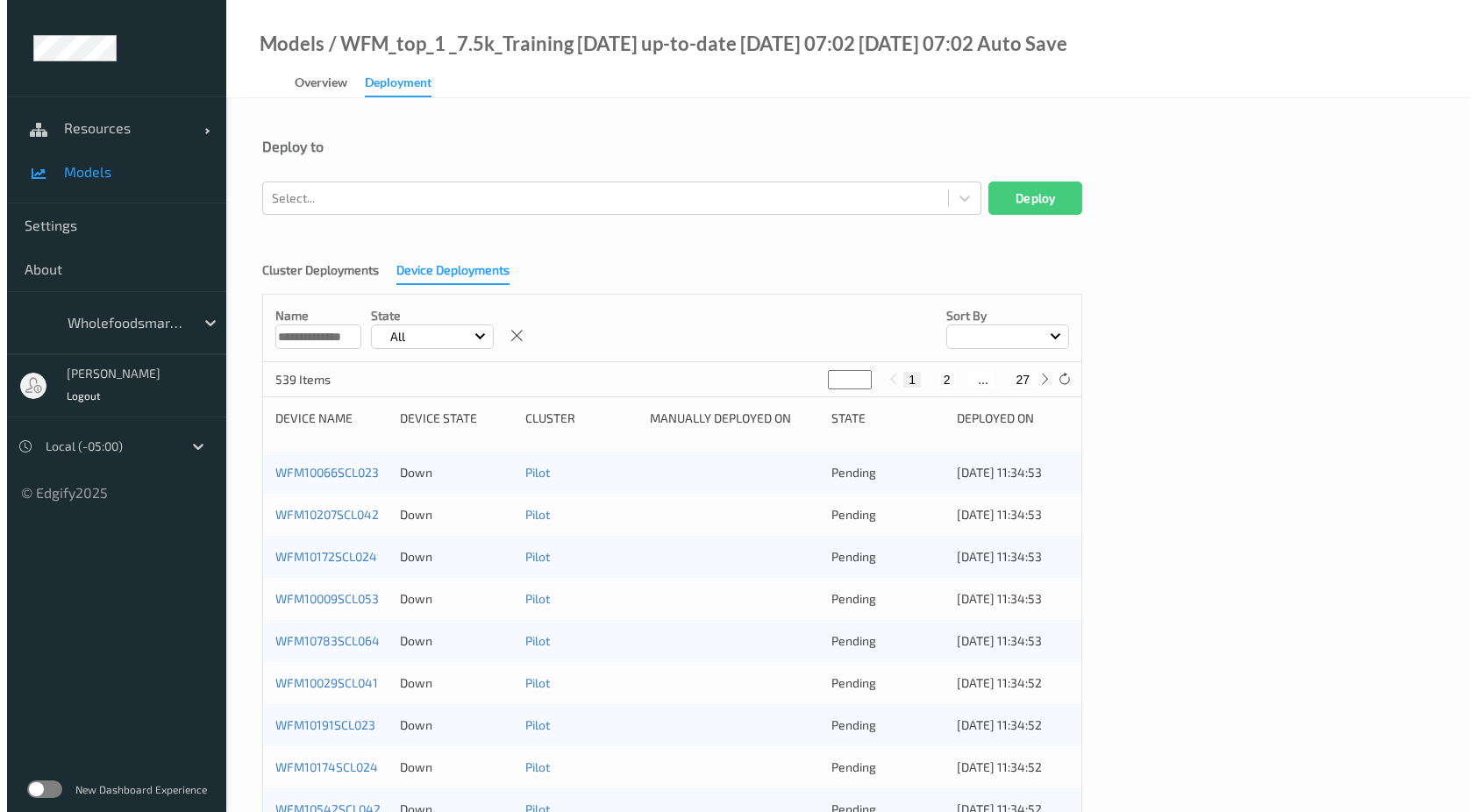
scroll to position [0, 26]
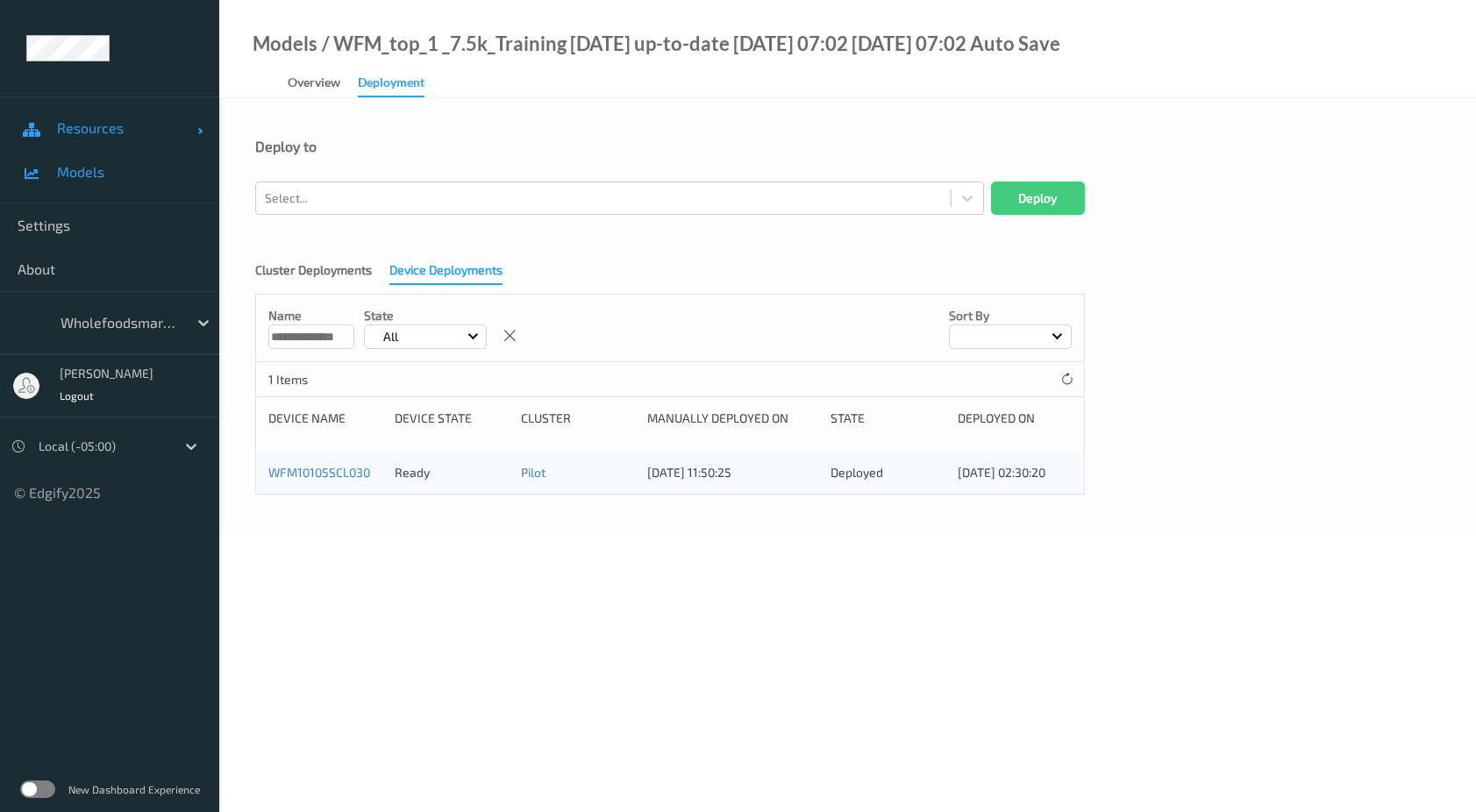
type input "**********"
click at [58, 121] on span "Resources" at bounding box center [126, 128] width 140 height 18
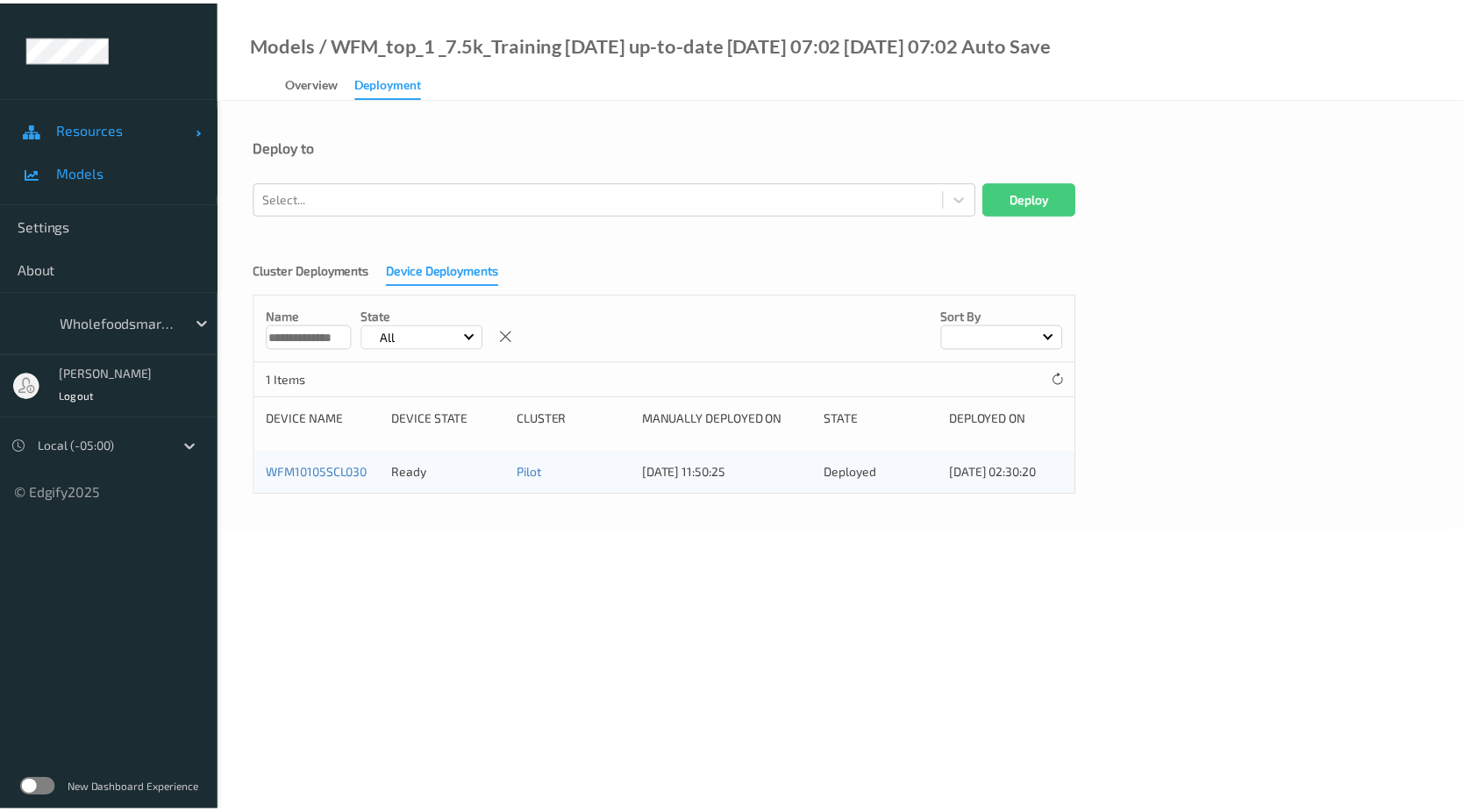
scroll to position [0, 0]
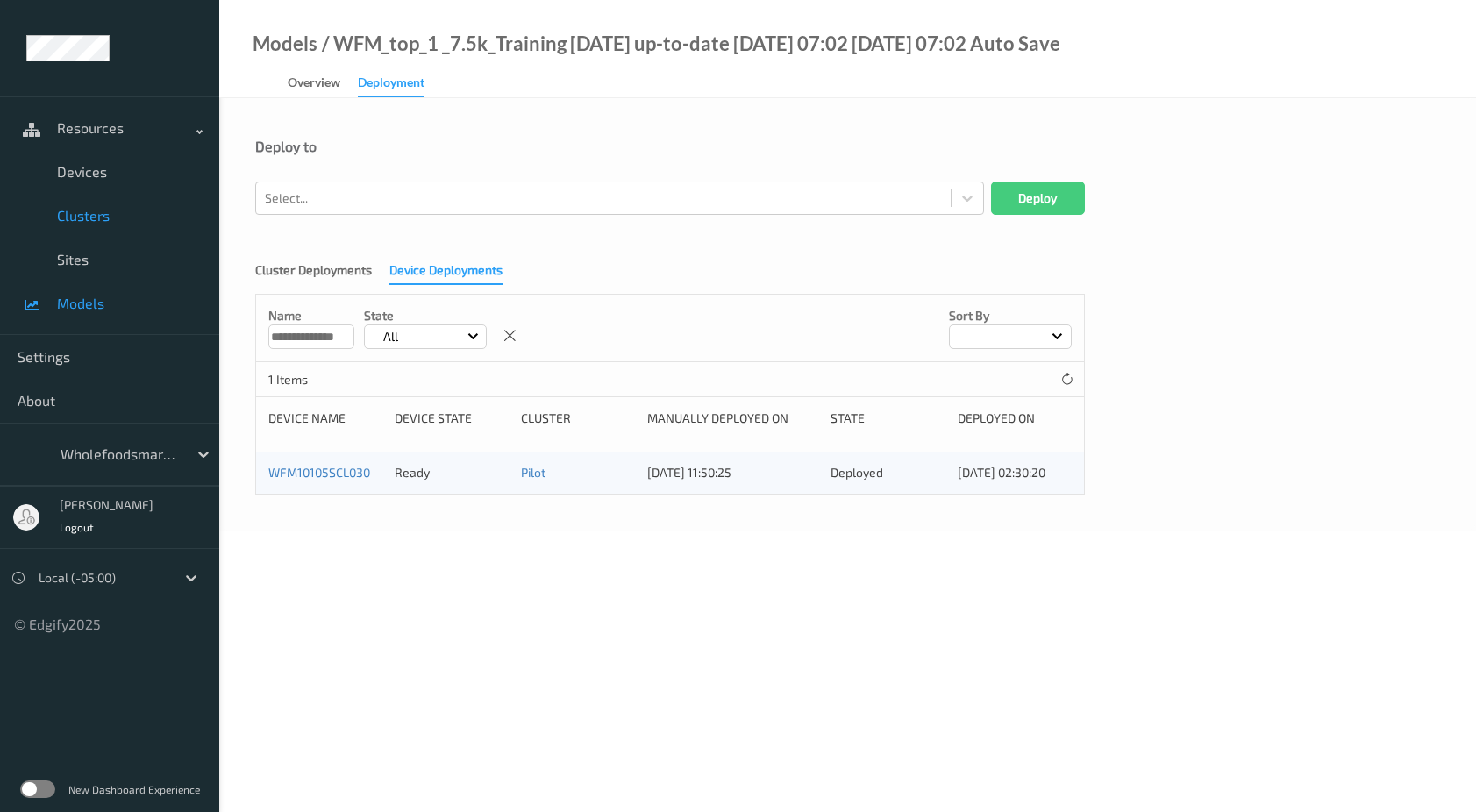
click at [73, 211] on span "Clusters" at bounding box center [129, 215] width 145 height 18
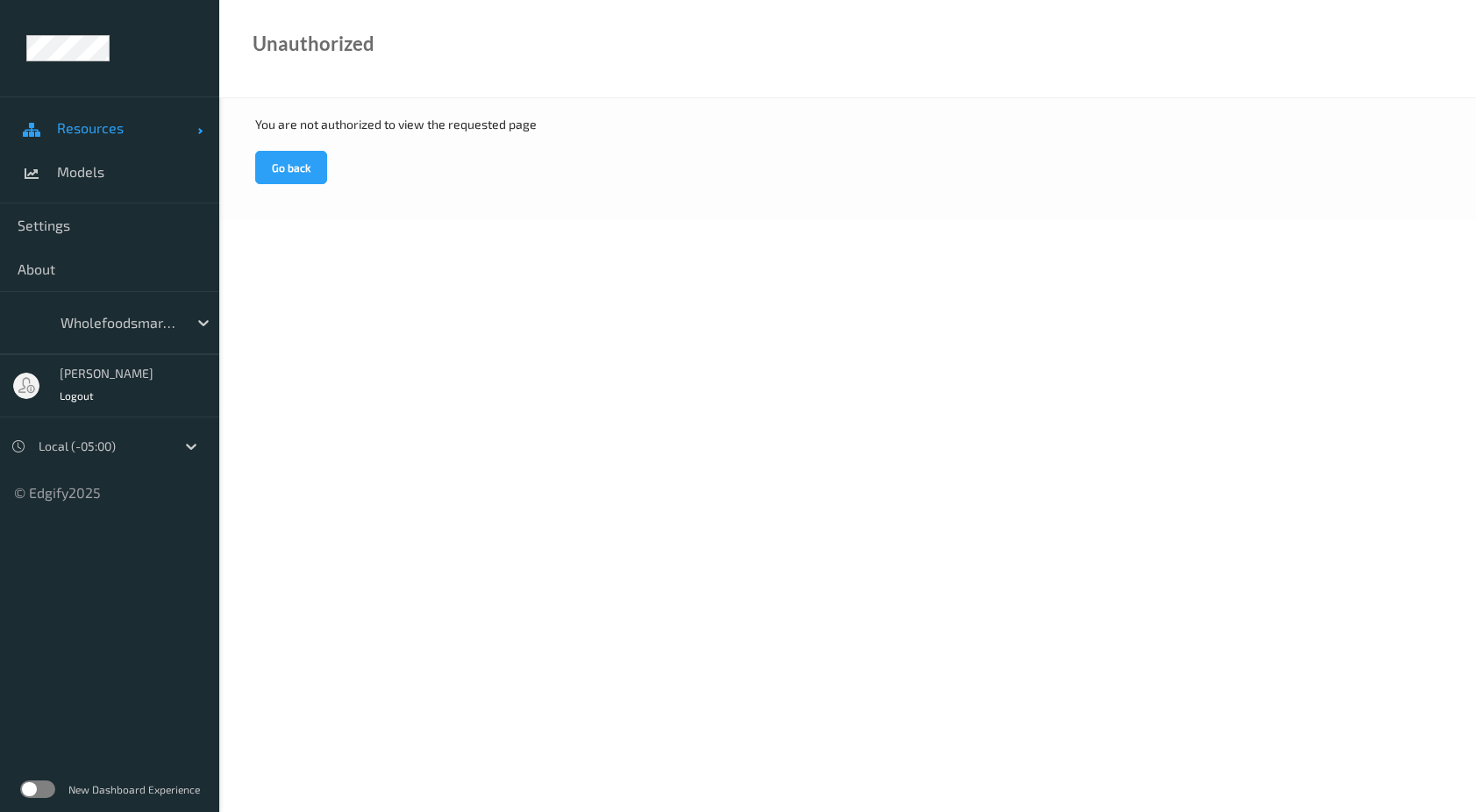
click at [122, 127] on span "Resources" at bounding box center [126, 128] width 140 height 18
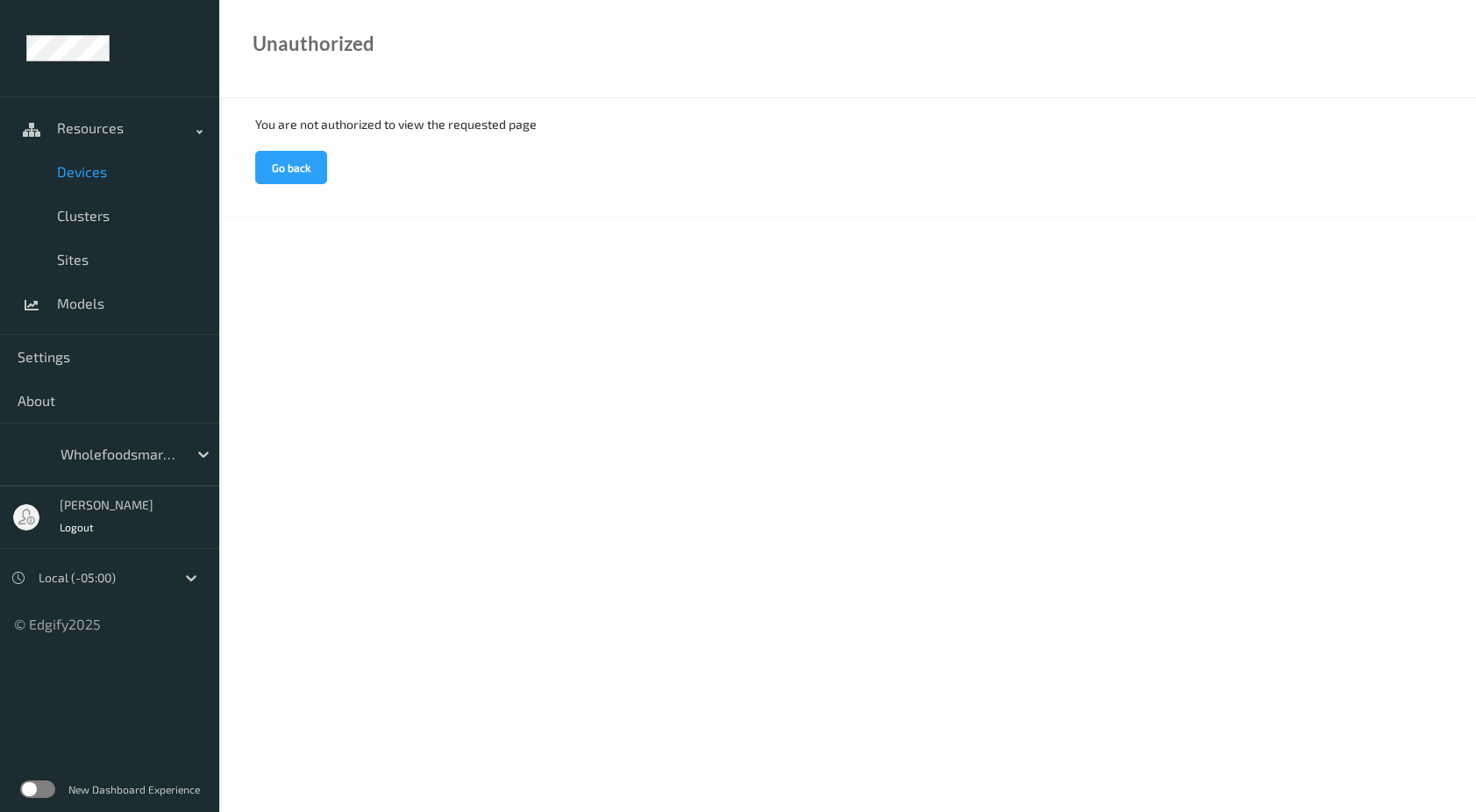
click at [98, 169] on span "Devices" at bounding box center [129, 171] width 145 height 18
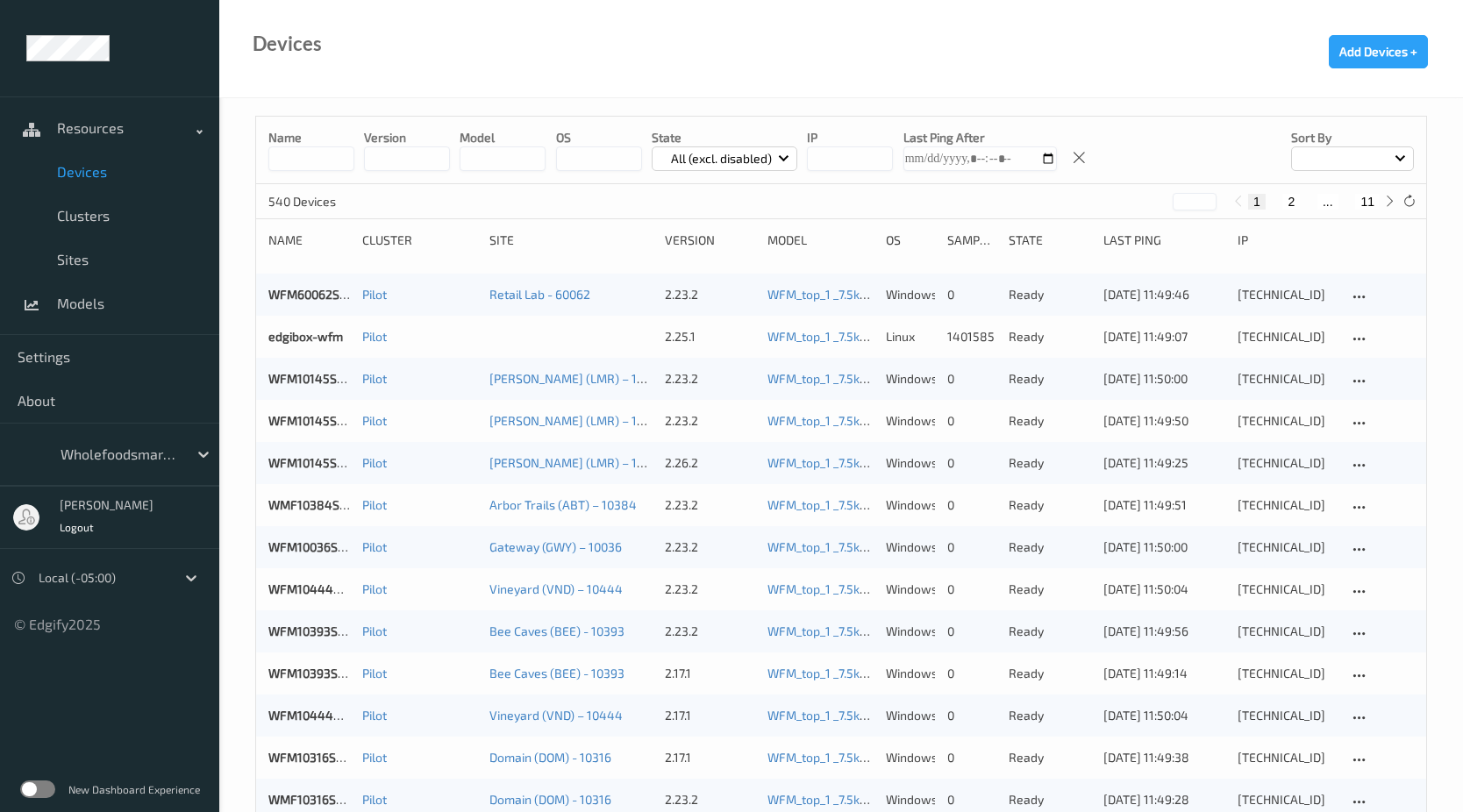
click at [311, 163] on input at bounding box center [311, 159] width 86 height 24
paste input "**********"
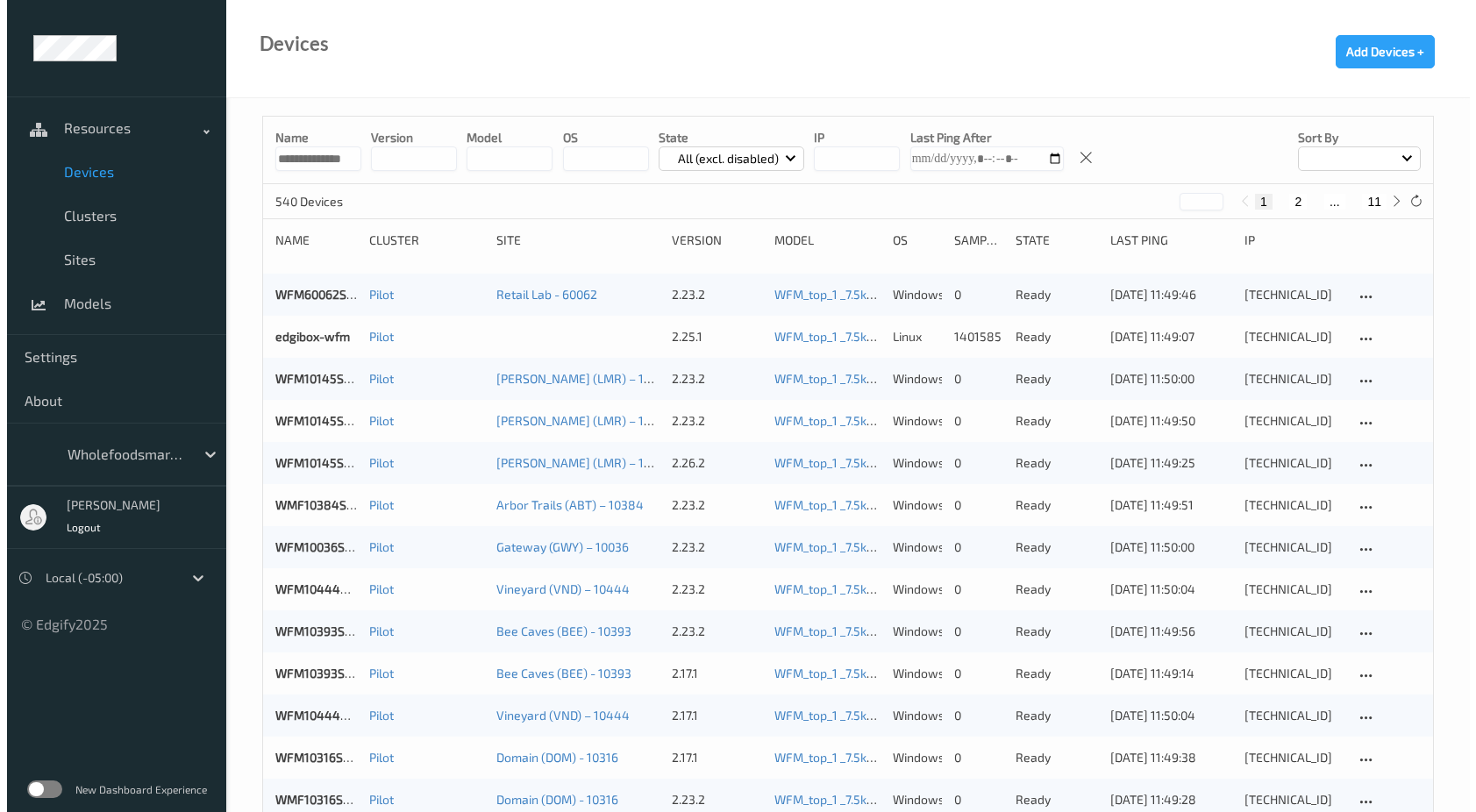
scroll to position [0, 26]
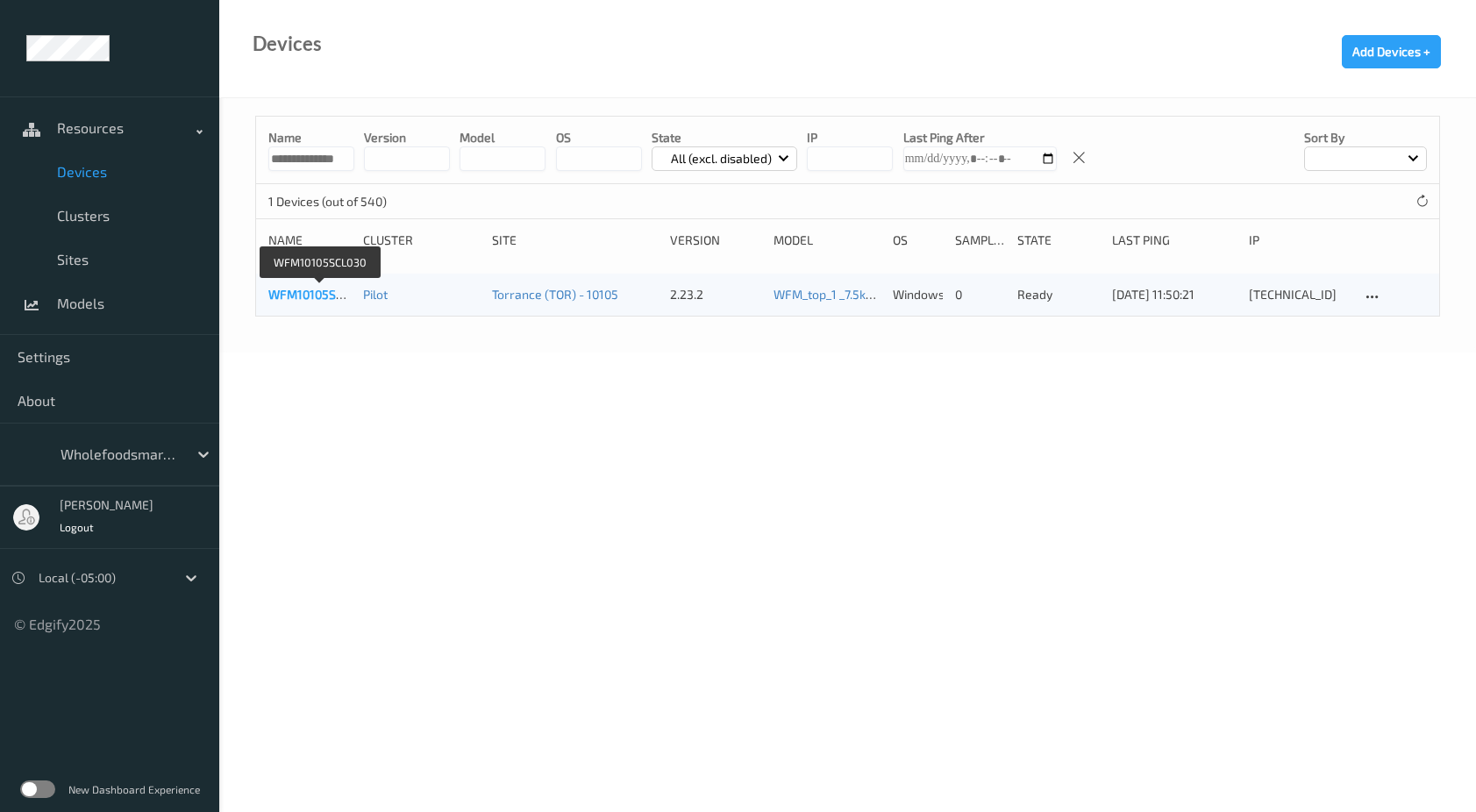
type input "**********"
click at [317, 300] on link "WFM10105SCL030" at bounding box center [319, 294] width 102 height 15
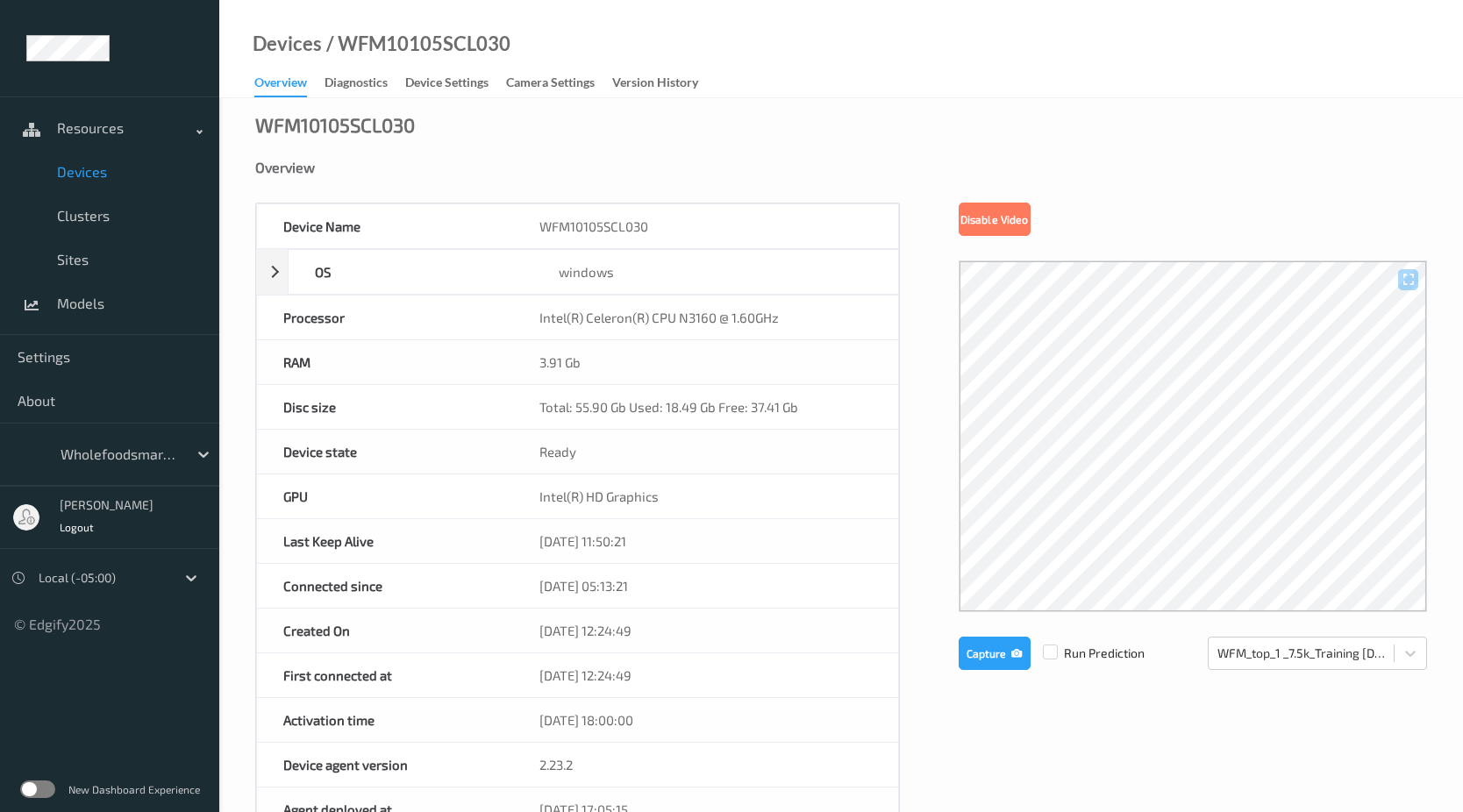
click at [935, 458] on div "Device Name WFM10105SCL030 OS windows Platform Microsoft Windows 10 Enterprise …" at bounding box center [841, 752] width 1172 height 1097
